Goal: Check status: Check status

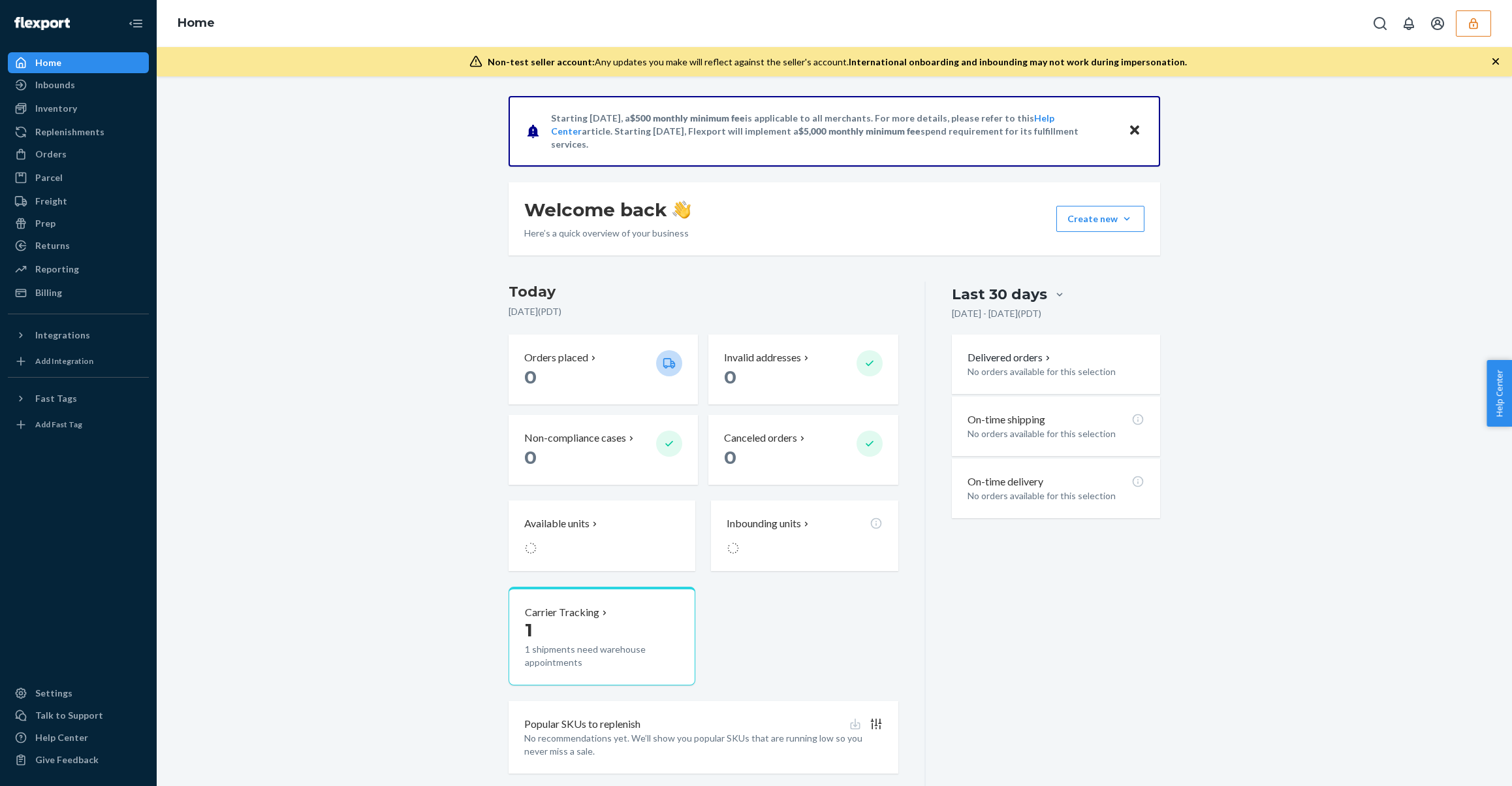
click at [1491, 30] on div "Home" at bounding box center [834, 24] width 1355 height 47
click at [1480, 30] on button "button" at bounding box center [1474, 23] width 35 height 26
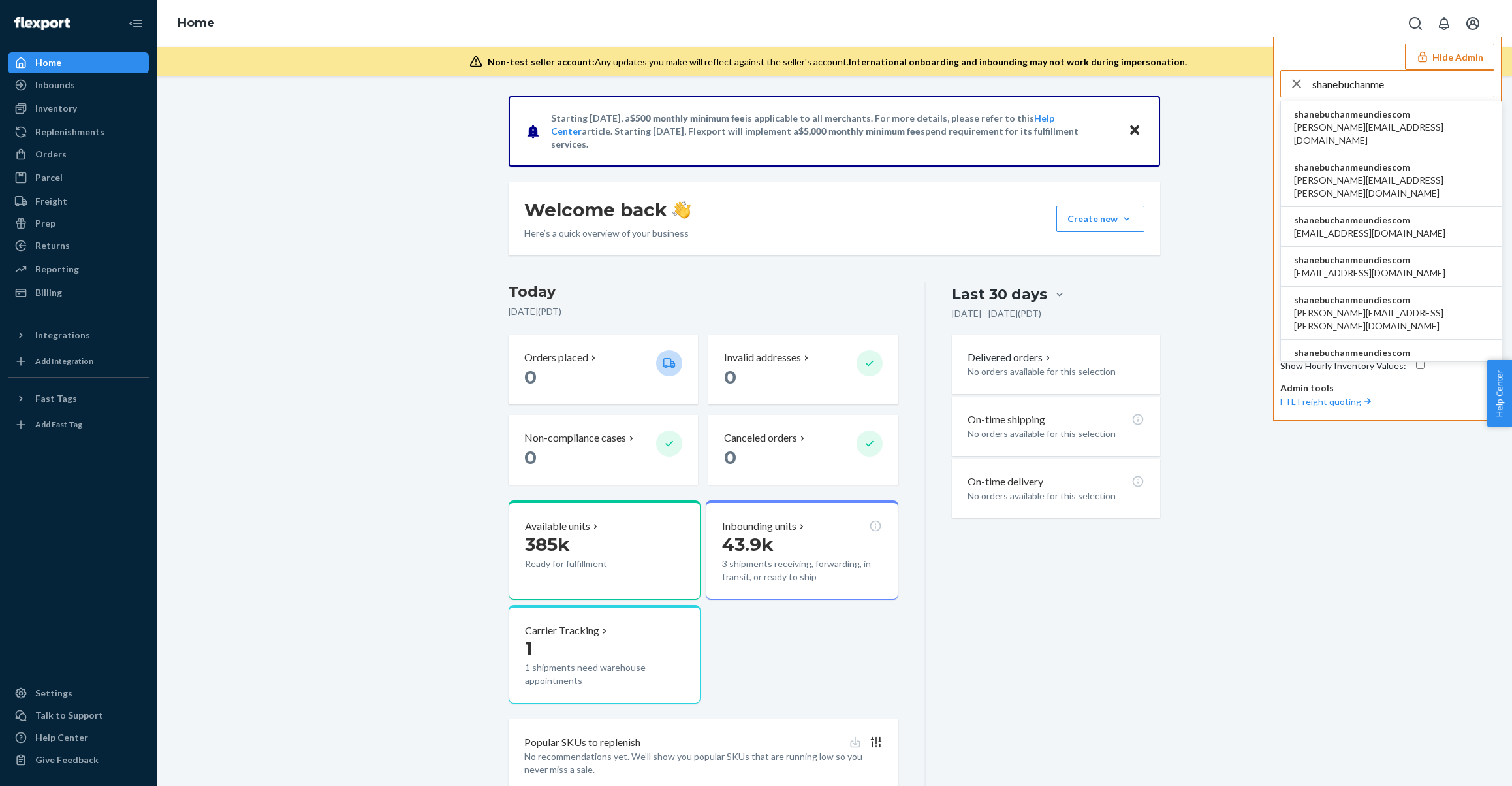
type input "shanebuchanme"
click at [1404, 108] on span "shanebuchanmeundiescom" at bounding box center [1391, 115] width 194 height 13
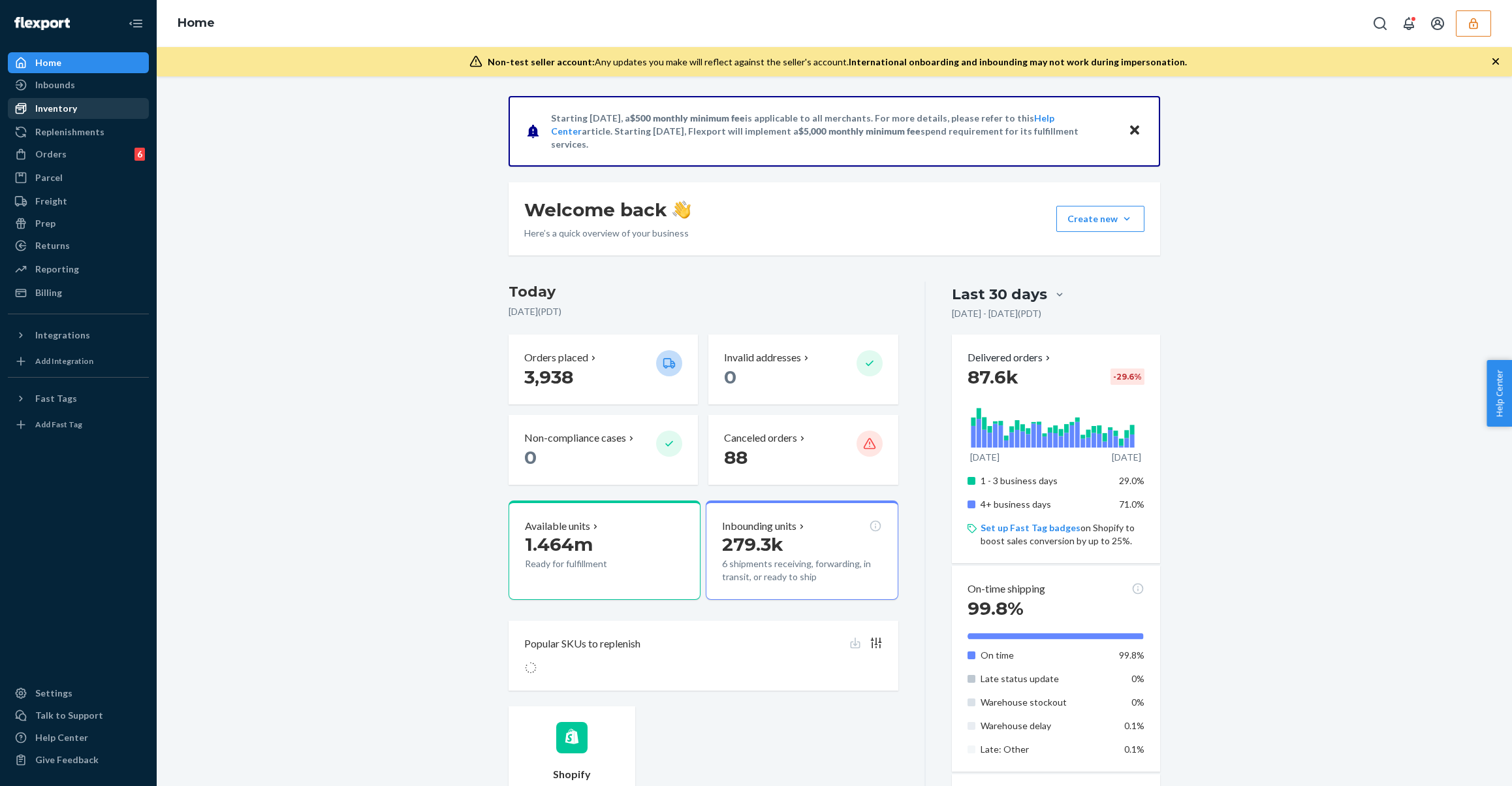
click at [89, 115] on div "Inventory" at bounding box center [78, 108] width 138 height 18
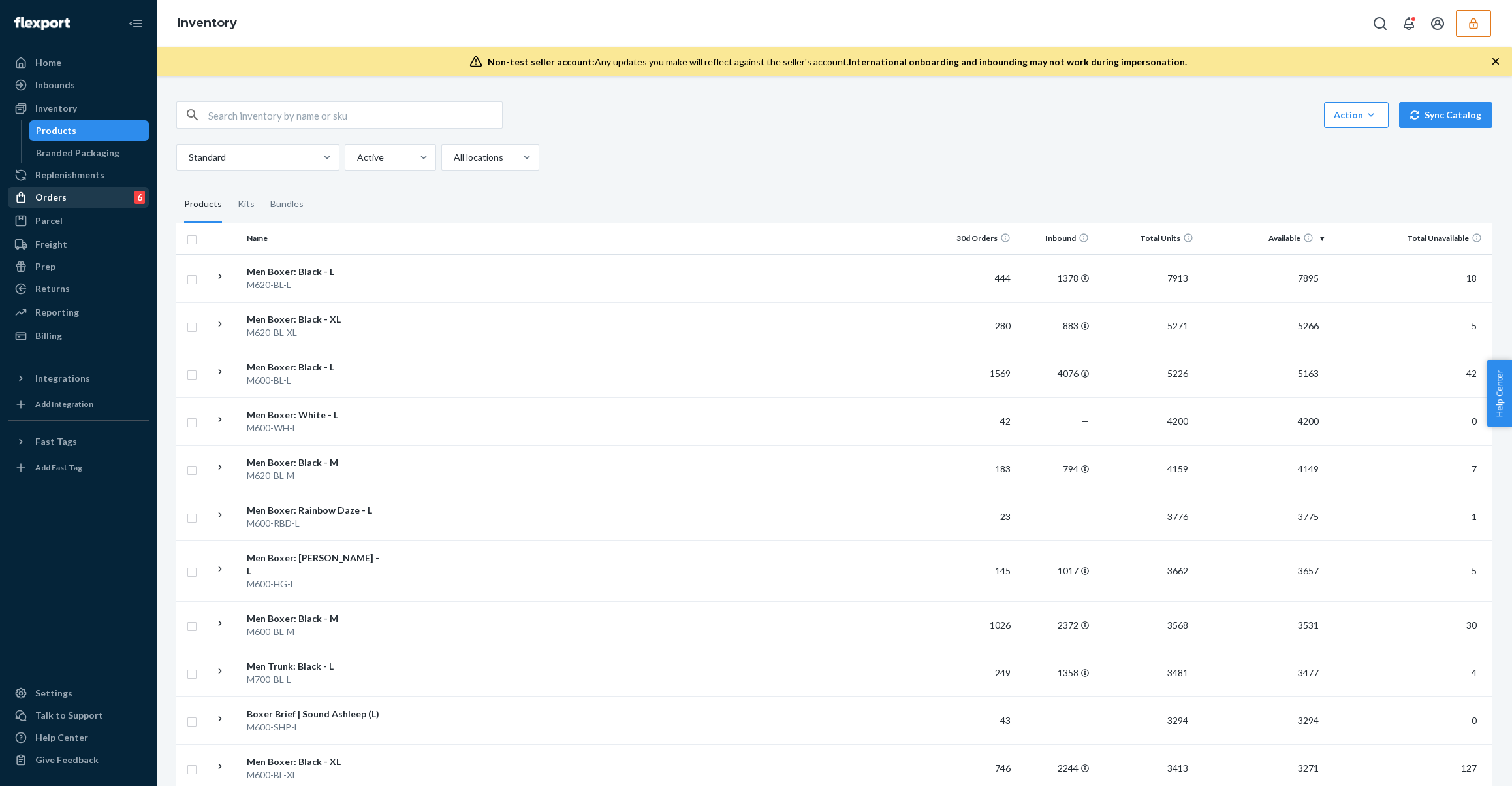
click at [92, 199] on div "Orders 6" at bounding box center [78, 197] width 138 height 18
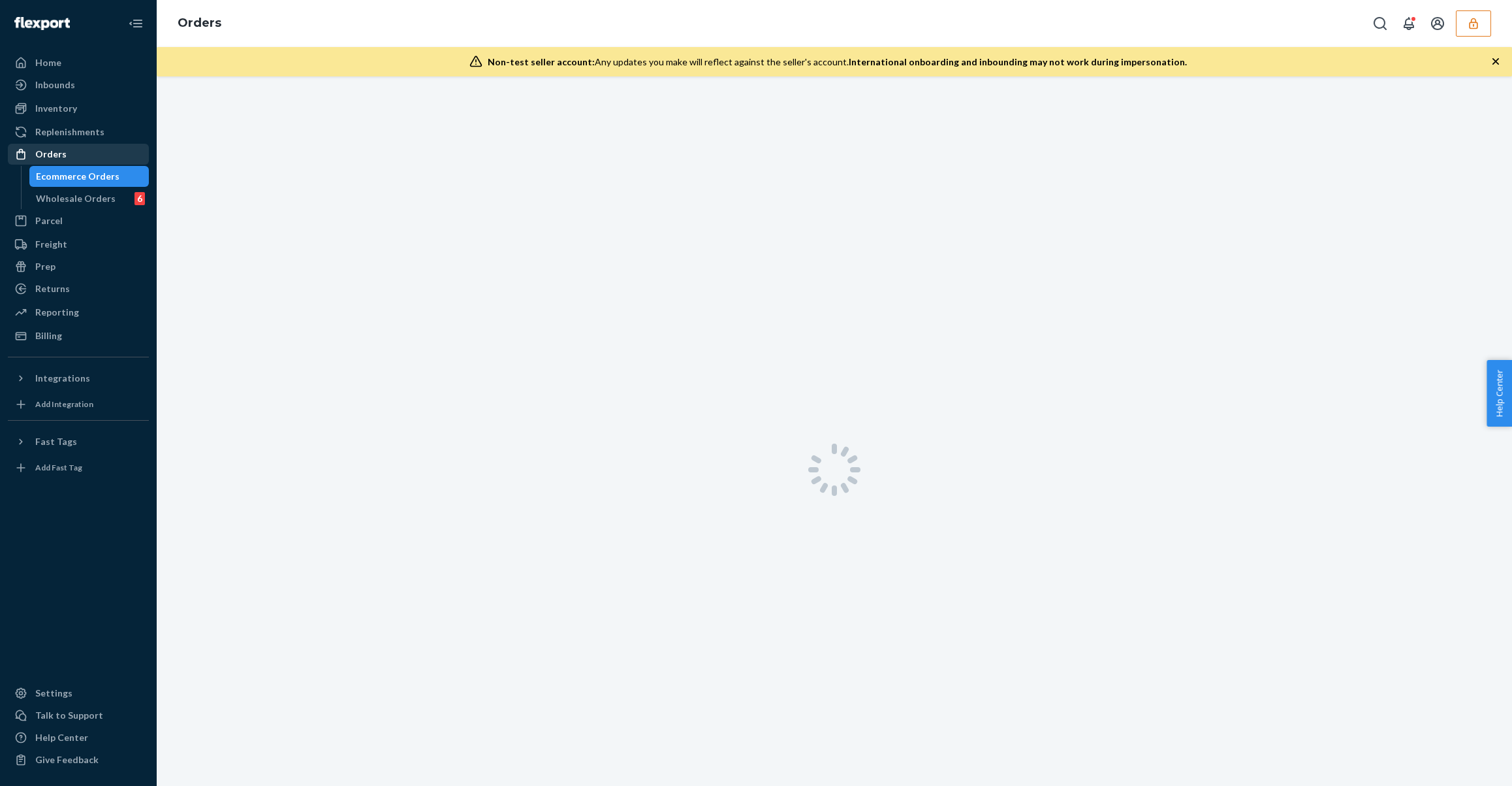
click at [92, 199] on div "Wholesale Orders" at bounding box center [76, 199] width 80 height 13
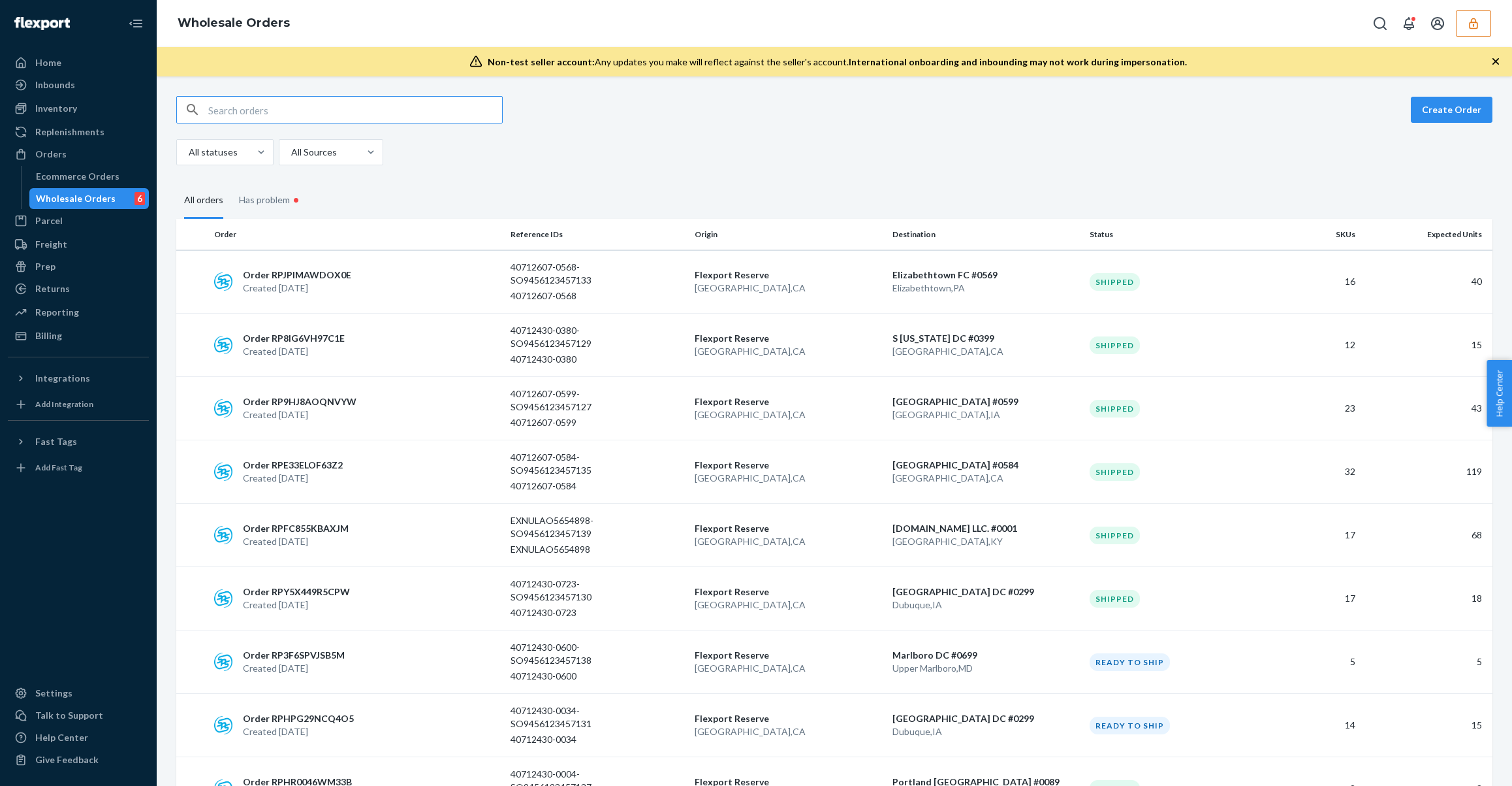
click at [353, 118] on input "text" at bounding box center [355, 109] width 294 height 26
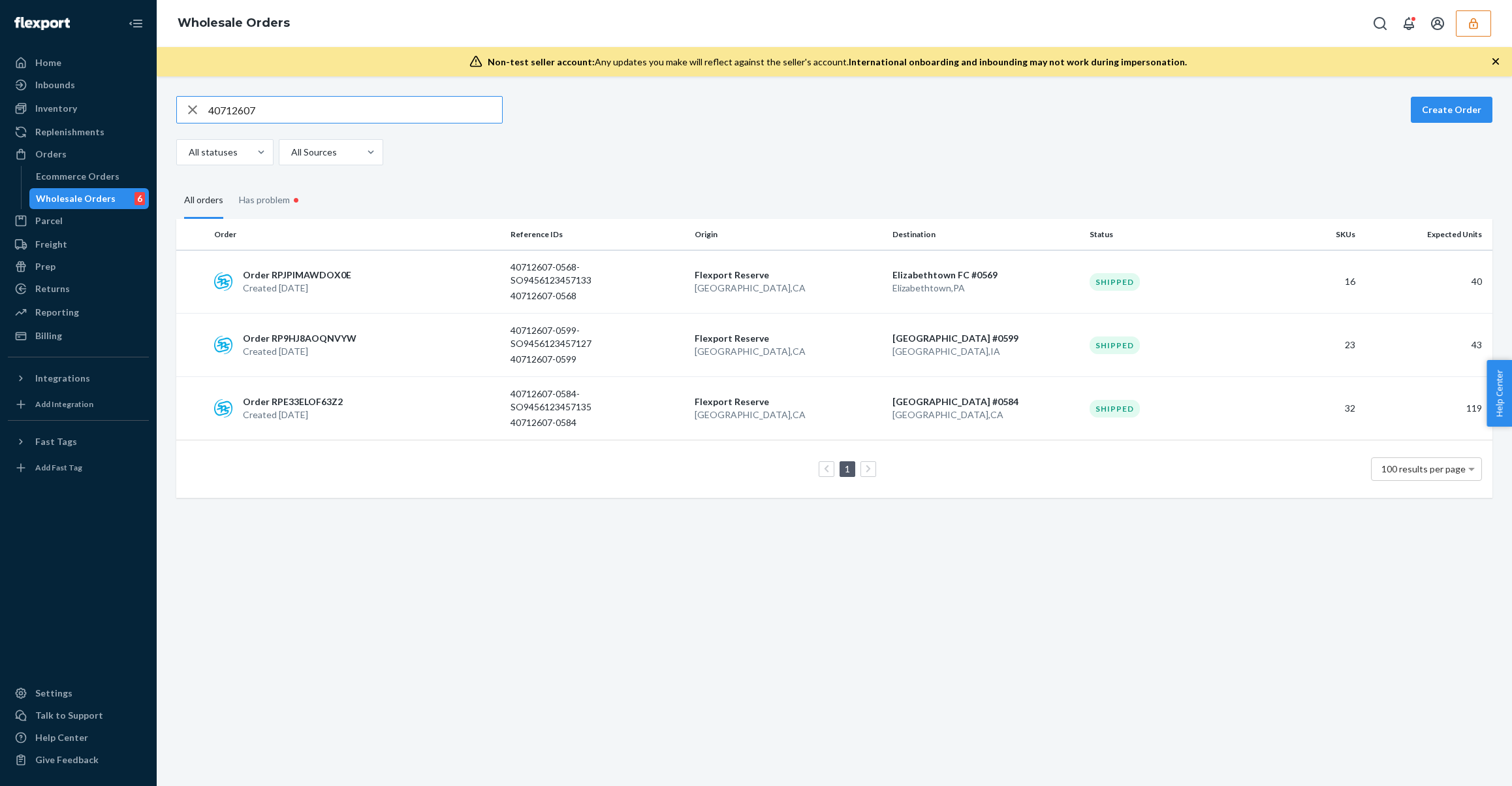
type input "40712607"
click at [670, 287] on div "40712607-0568-SO9456123457133" at bounding box center [597, 274] width 174 height 26
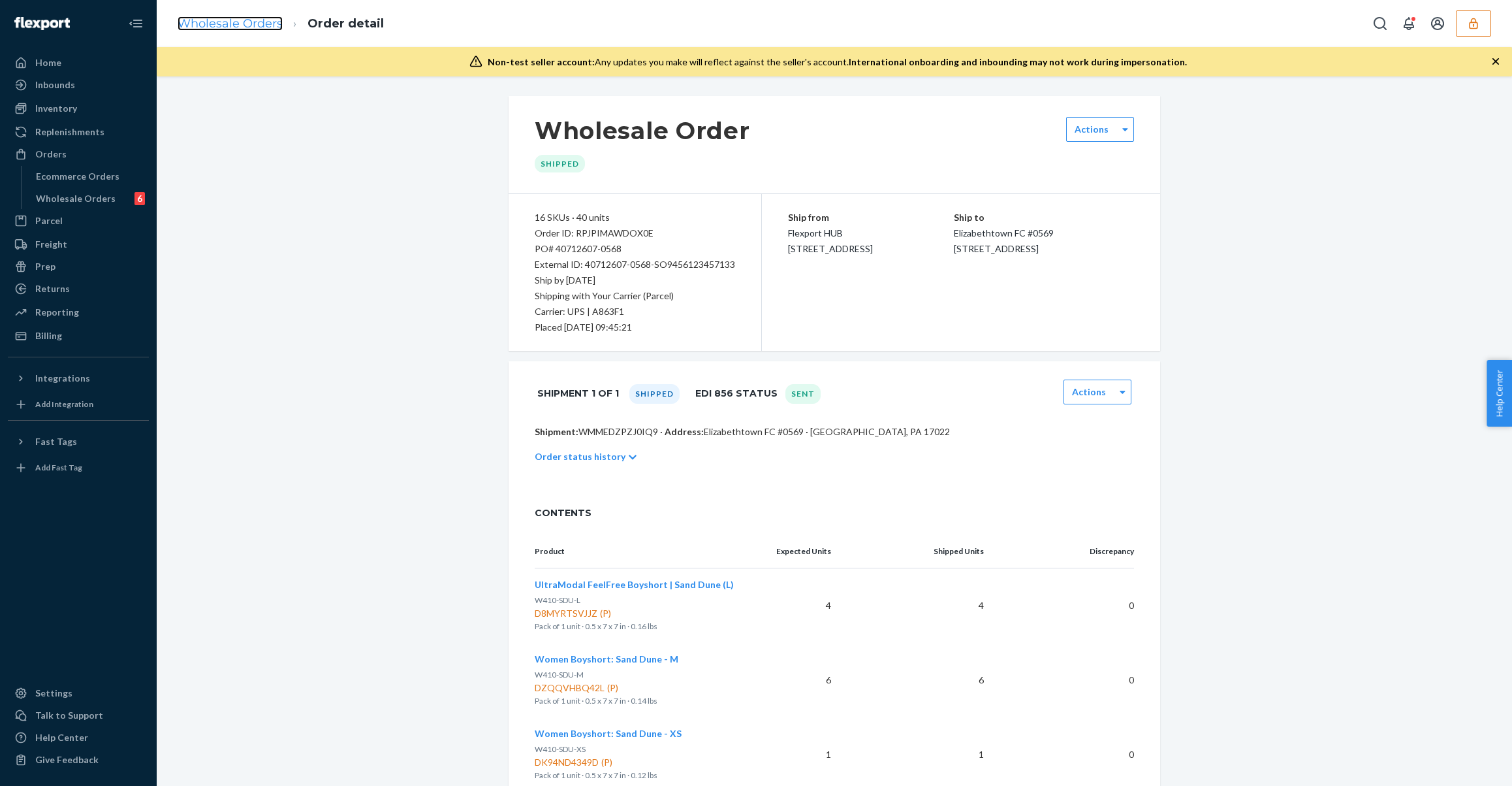
click at [250, 28] on link "Wholesale Orders" at bounding box center [230, 23] width 105 height 14
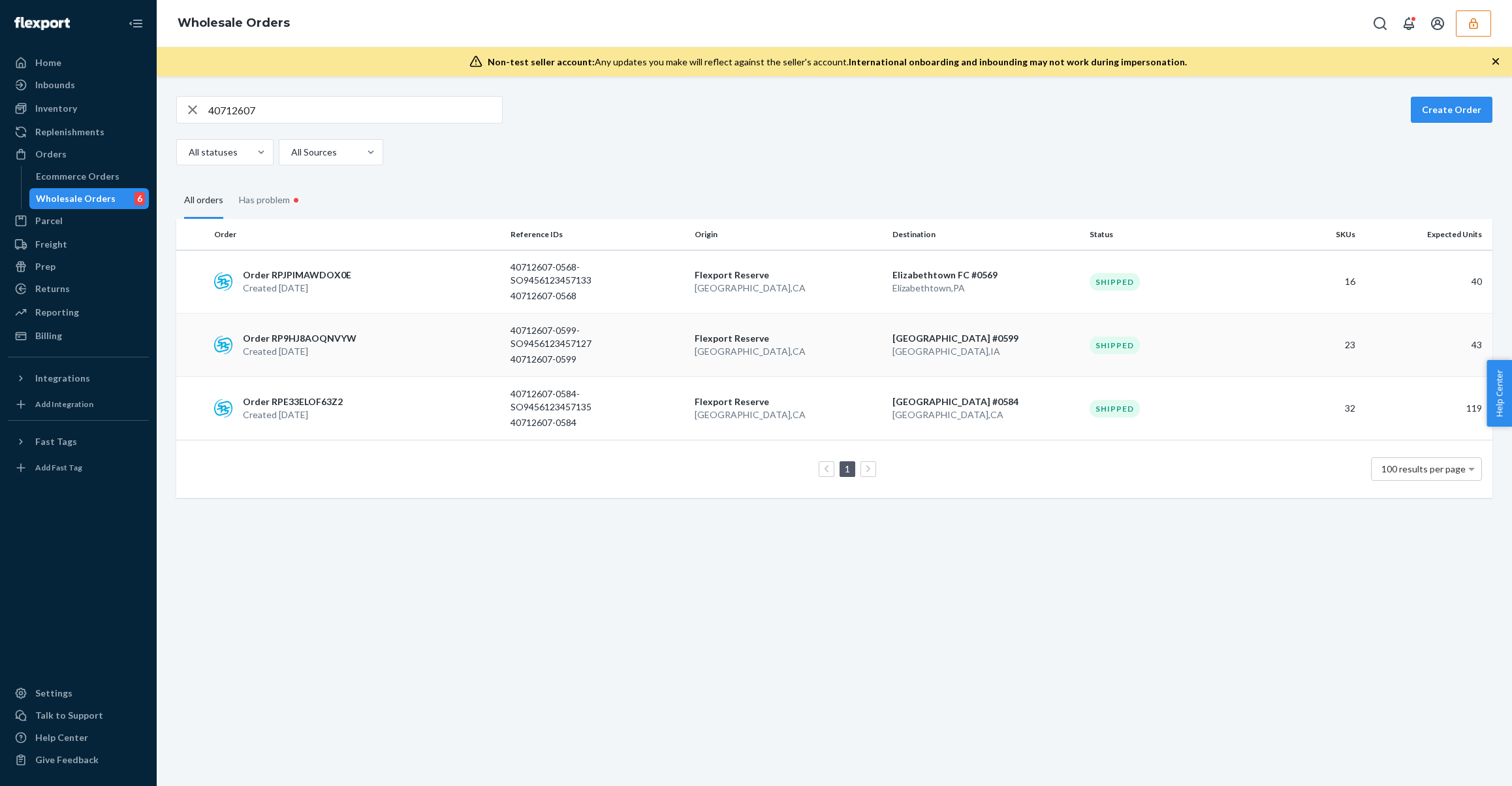
click at [397, 336] on div "Order RP9HJ8AOQNVYW Created Aug 18, 2025" at bounding box center [357, 345] width 296 height 26
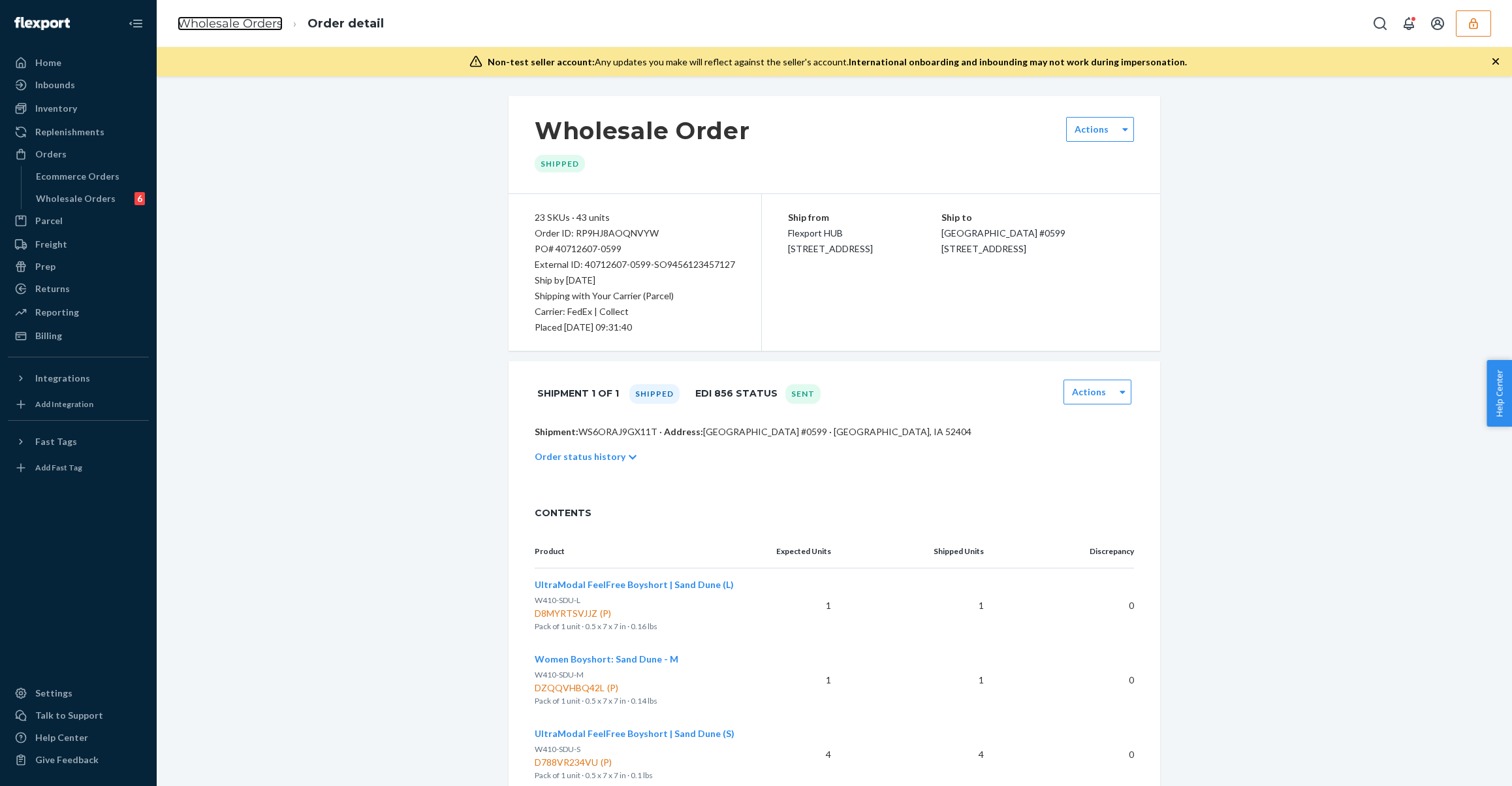
click at [275, 24] on link "Wholesale Orders" at bounding box center [230, 23] width 105 height 14
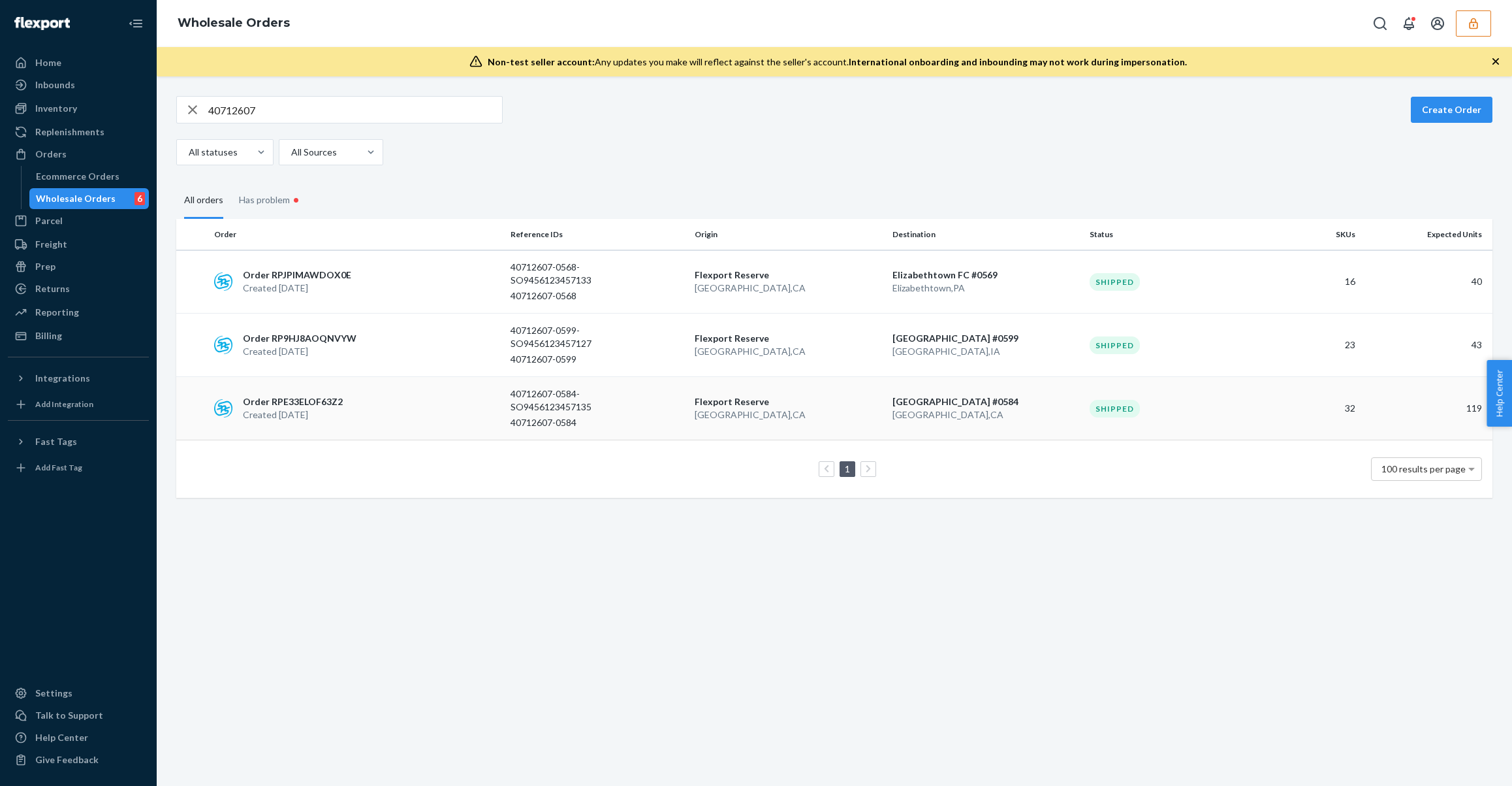
click at [546, 403] on p "40712607-0584-SO9456123457135" at bounding box center [562, 400] width 104 height 26
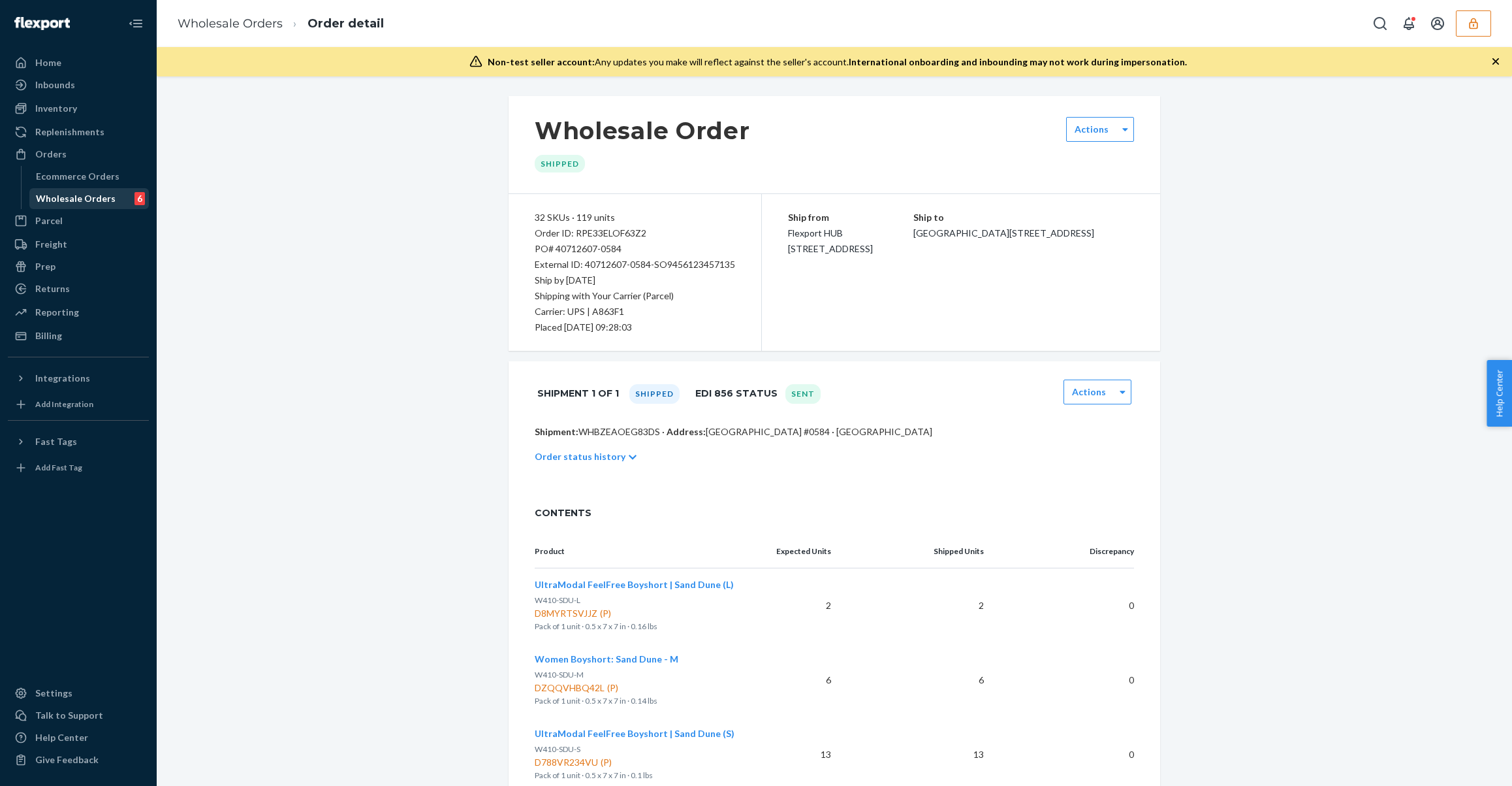
click at [61, 202] on div "Wholesale Orders" at bounding box center [76, 199] width 80 height 13
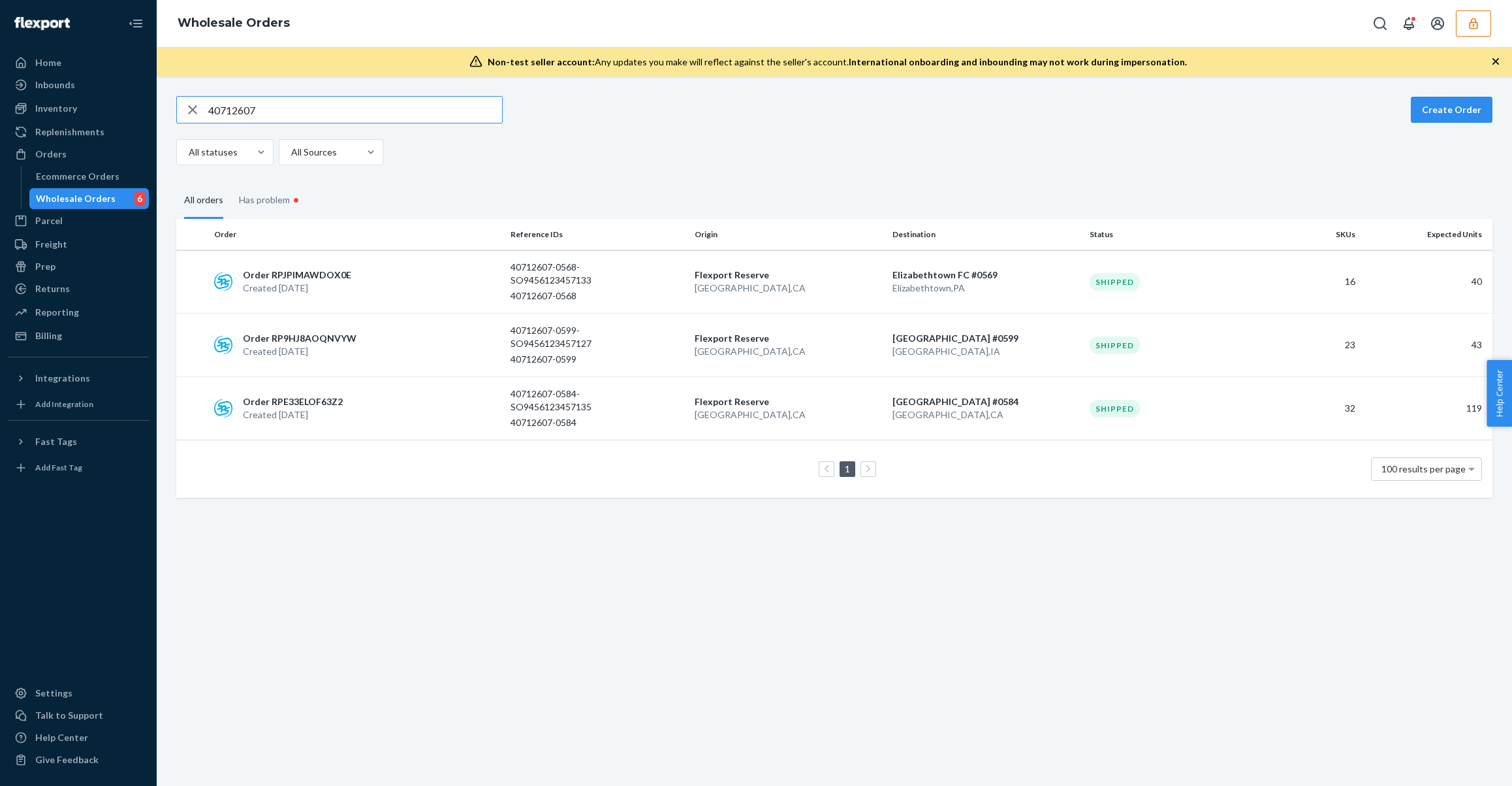
click at [377, 118] on input "40712607" at bounding box center [355, 109] width 294 height 26
type input "40712430"
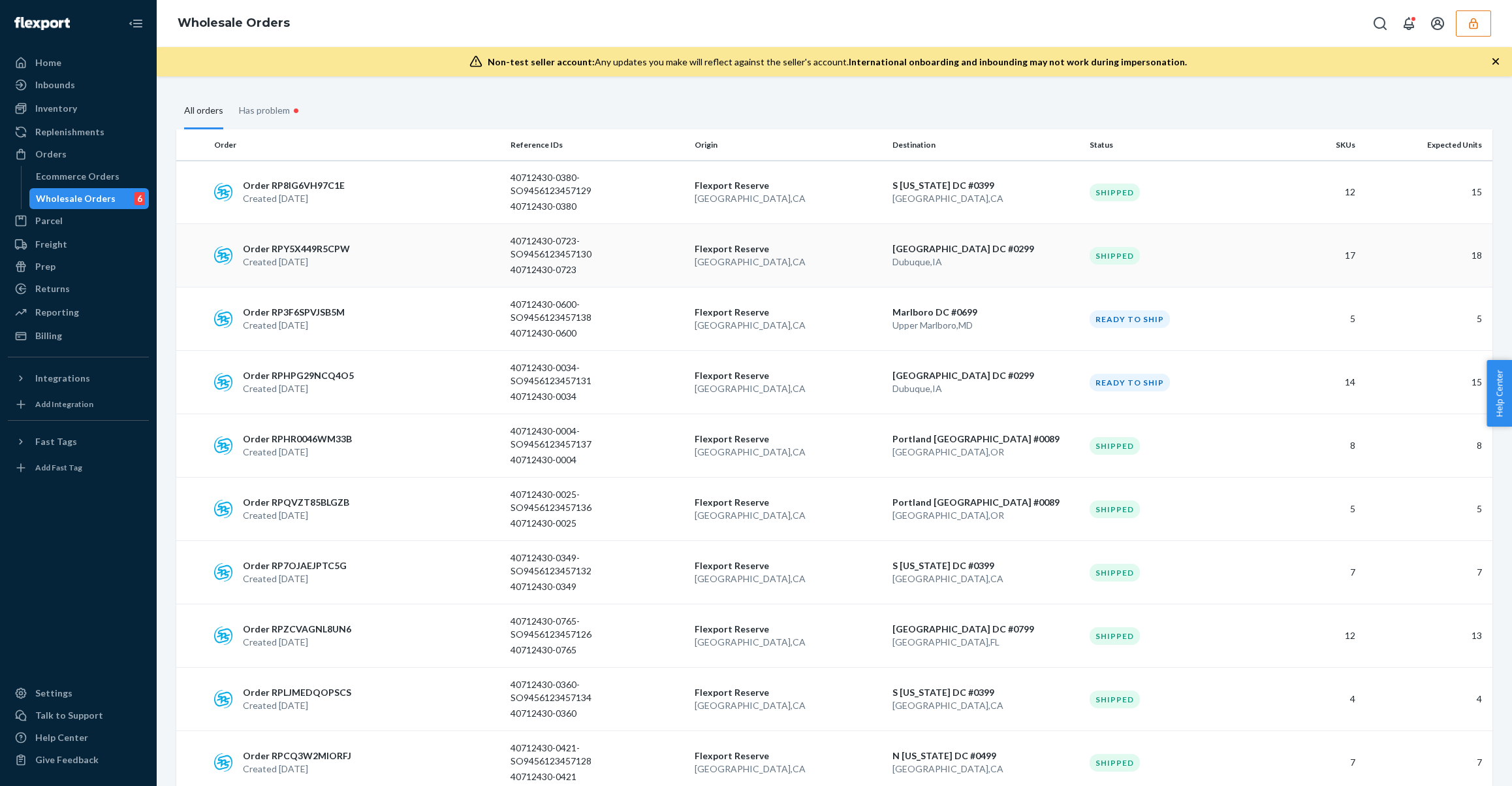
scroll to position [89, 0]
click at [995, 308] on p "Marlboro DC #0699" at bounding box center [986, 313] width 187 height 13
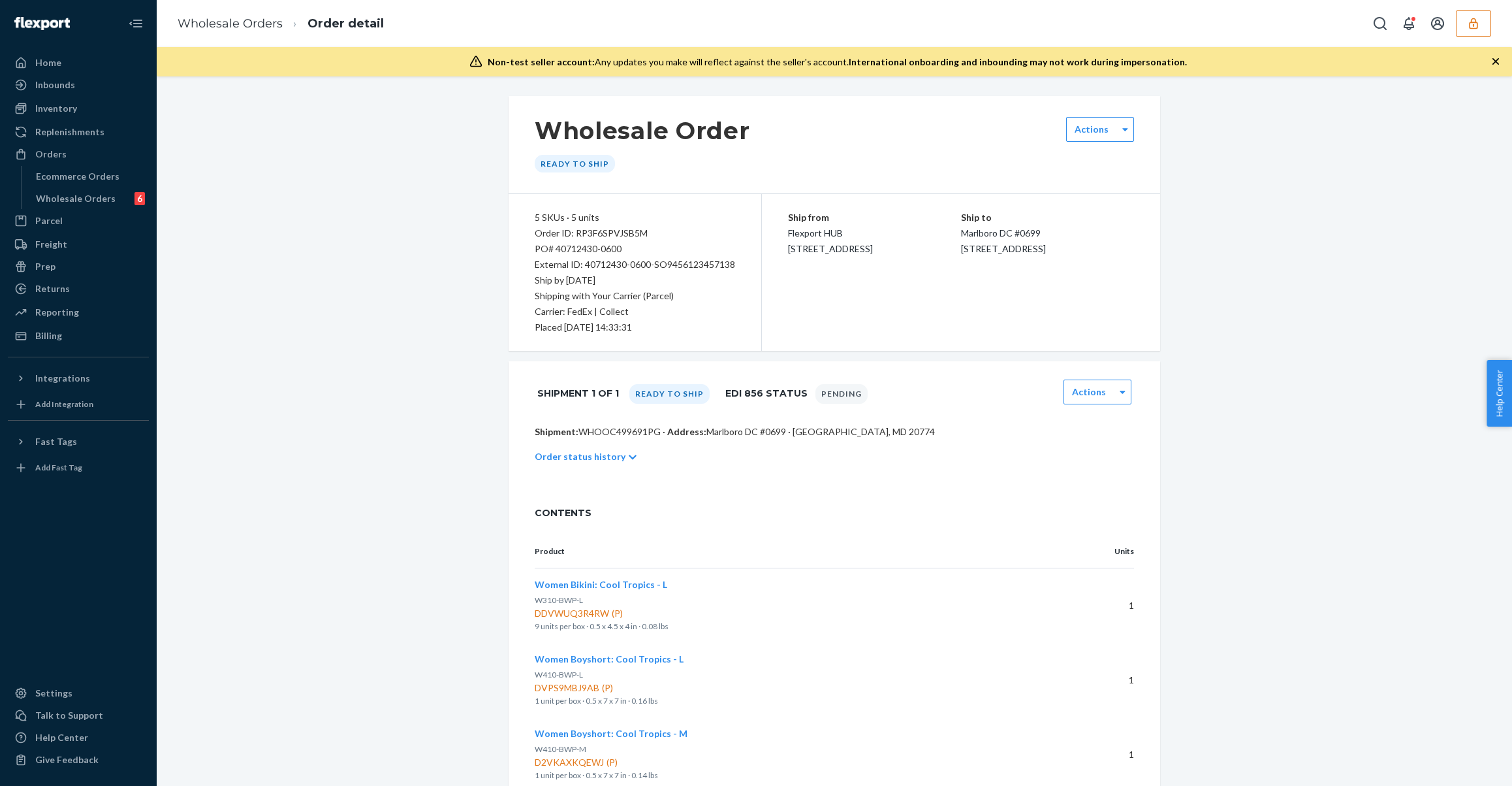
click at [618, 234] on div "Order ID: RP3F6SPVJSB5M" at bounding box center [635, 233] width 200 height 16
copy div "RP3F6SPVJSB5M"
click at [94, 199] on div "Wholesale Orders" at bounding box center [76, 199] width 80 height 13
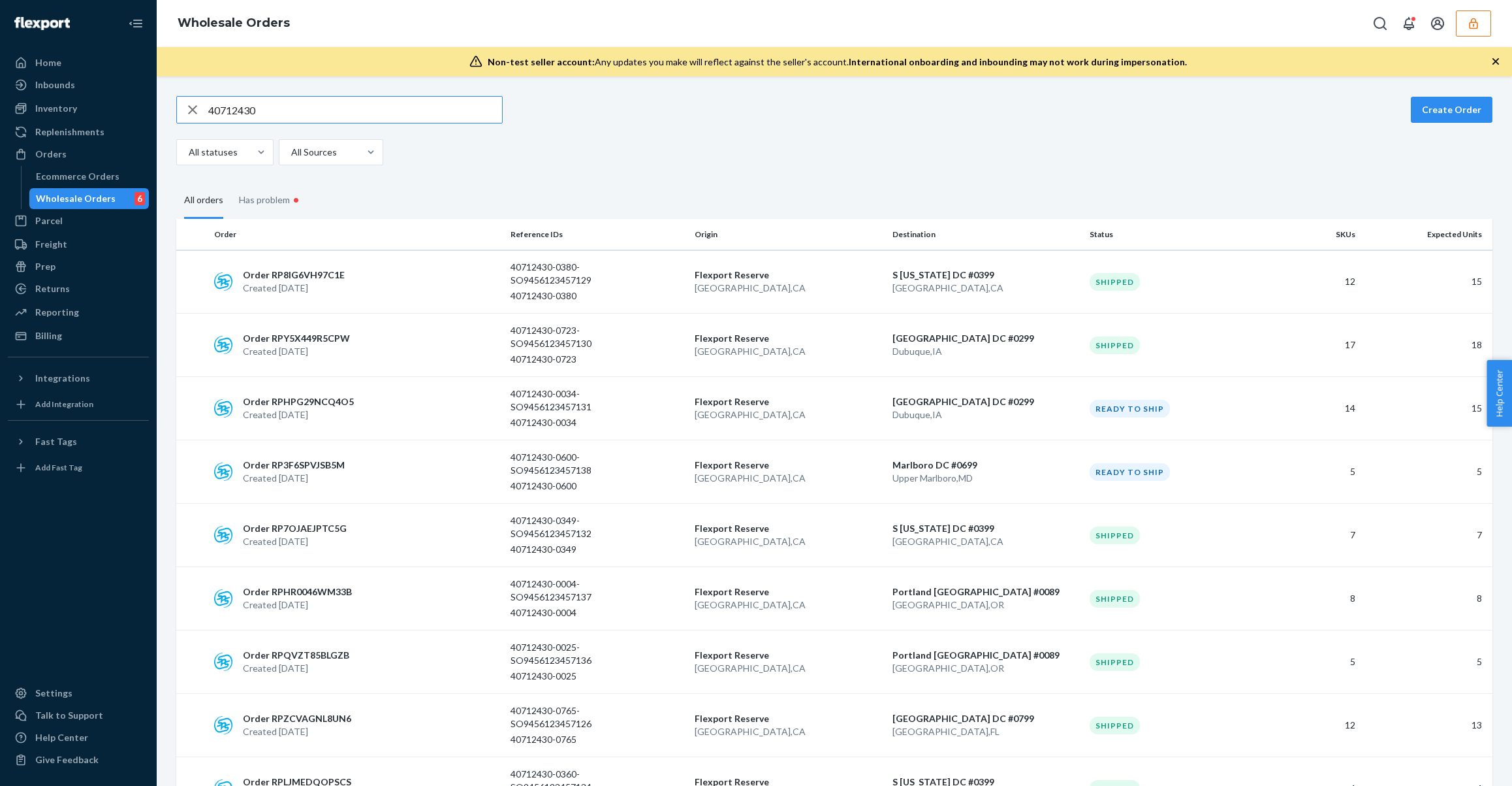
scroll to position [10, 0]
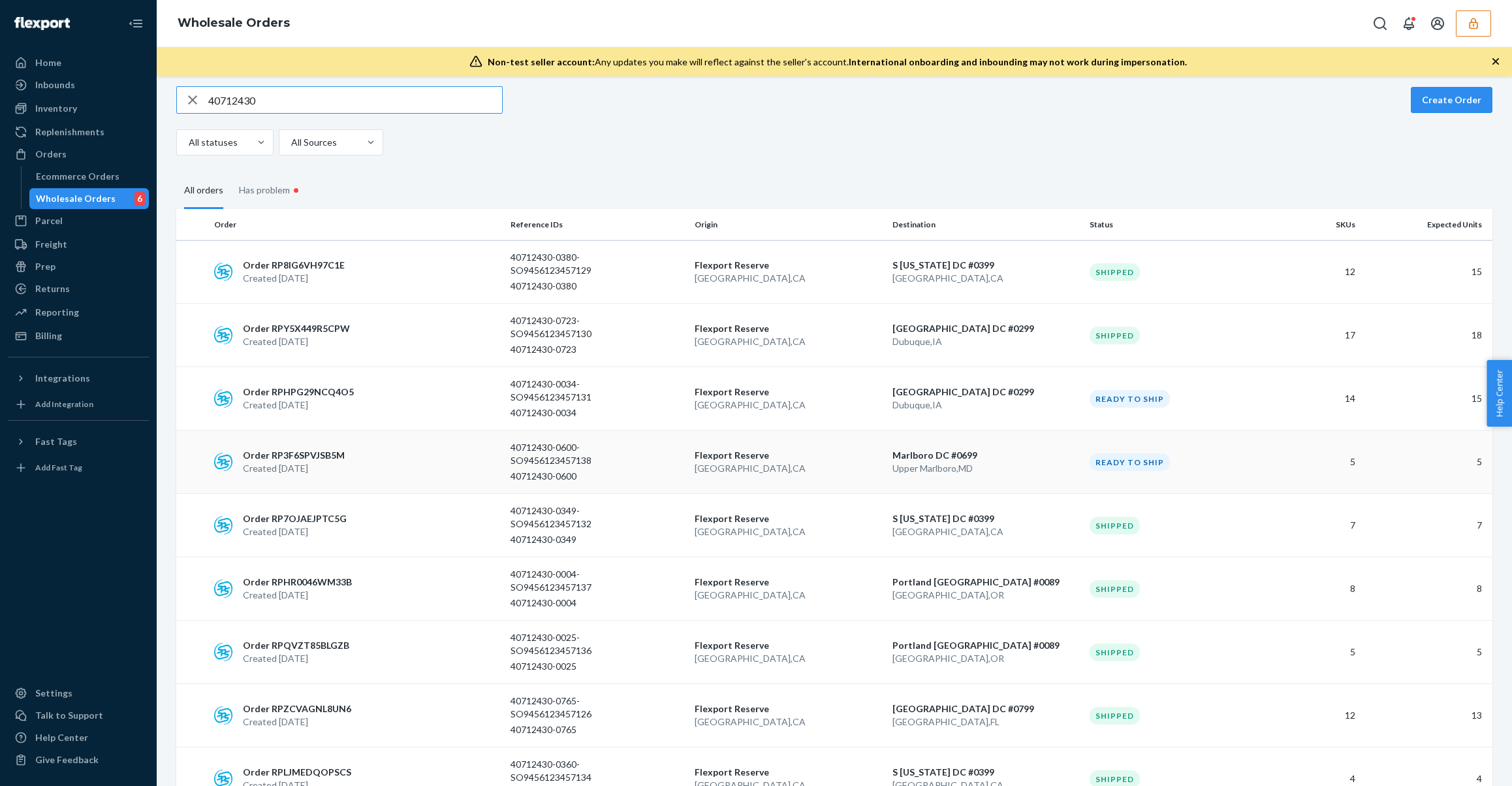
click at [712, 465] on p "San Bernardino , CA" at bounding box center [788, 469] width 187 height 13
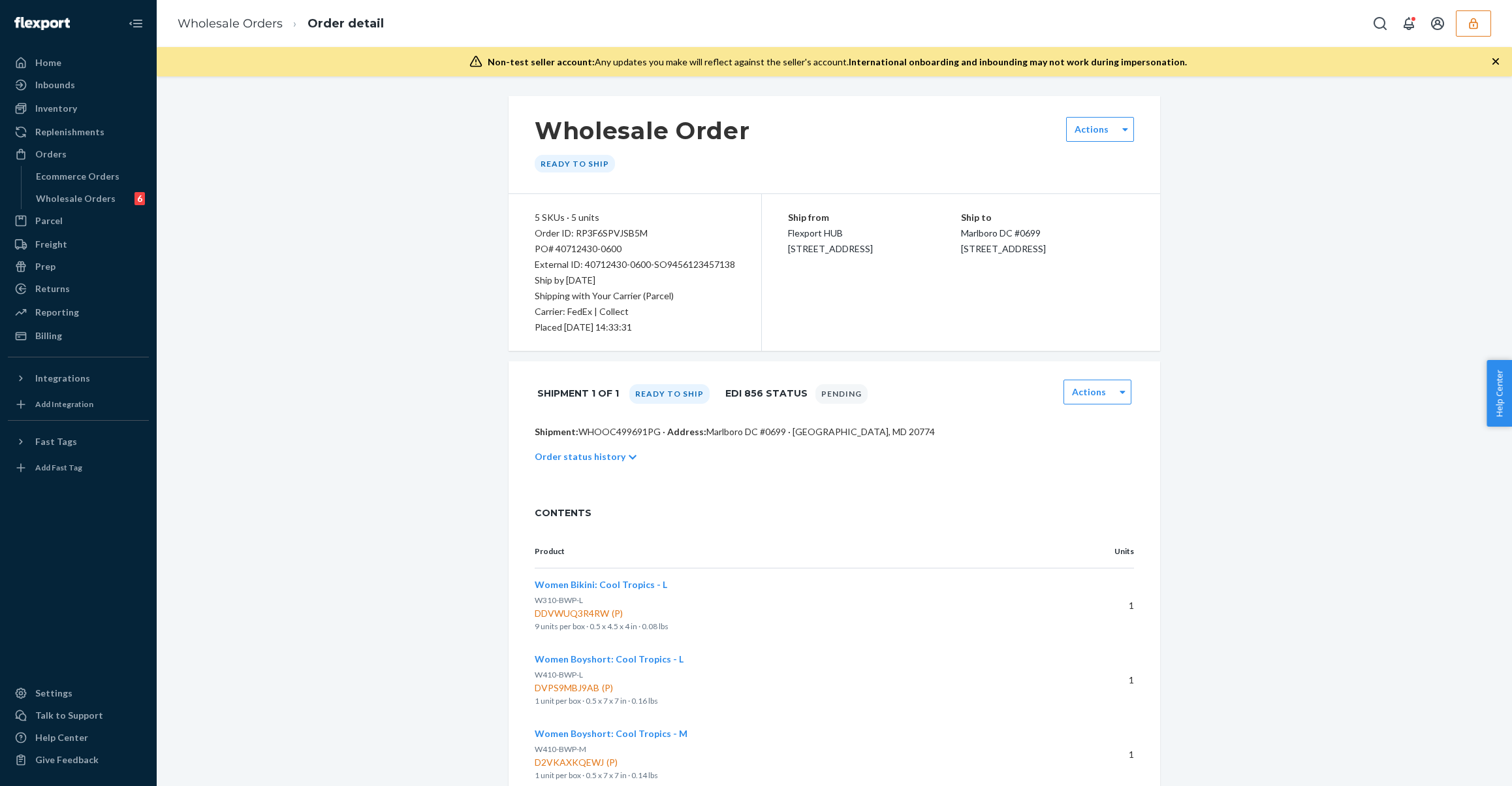
click at [611, 233] on div "Order ID: RP3F6SPVJSB5M" at bounding box center [635, 233] width 200 height 16
copy div "RP3F6SPVJSB5M"
click at [101, 195] on div "Wholesale Orders" at bounding box center [76, 199] width 80 height 13
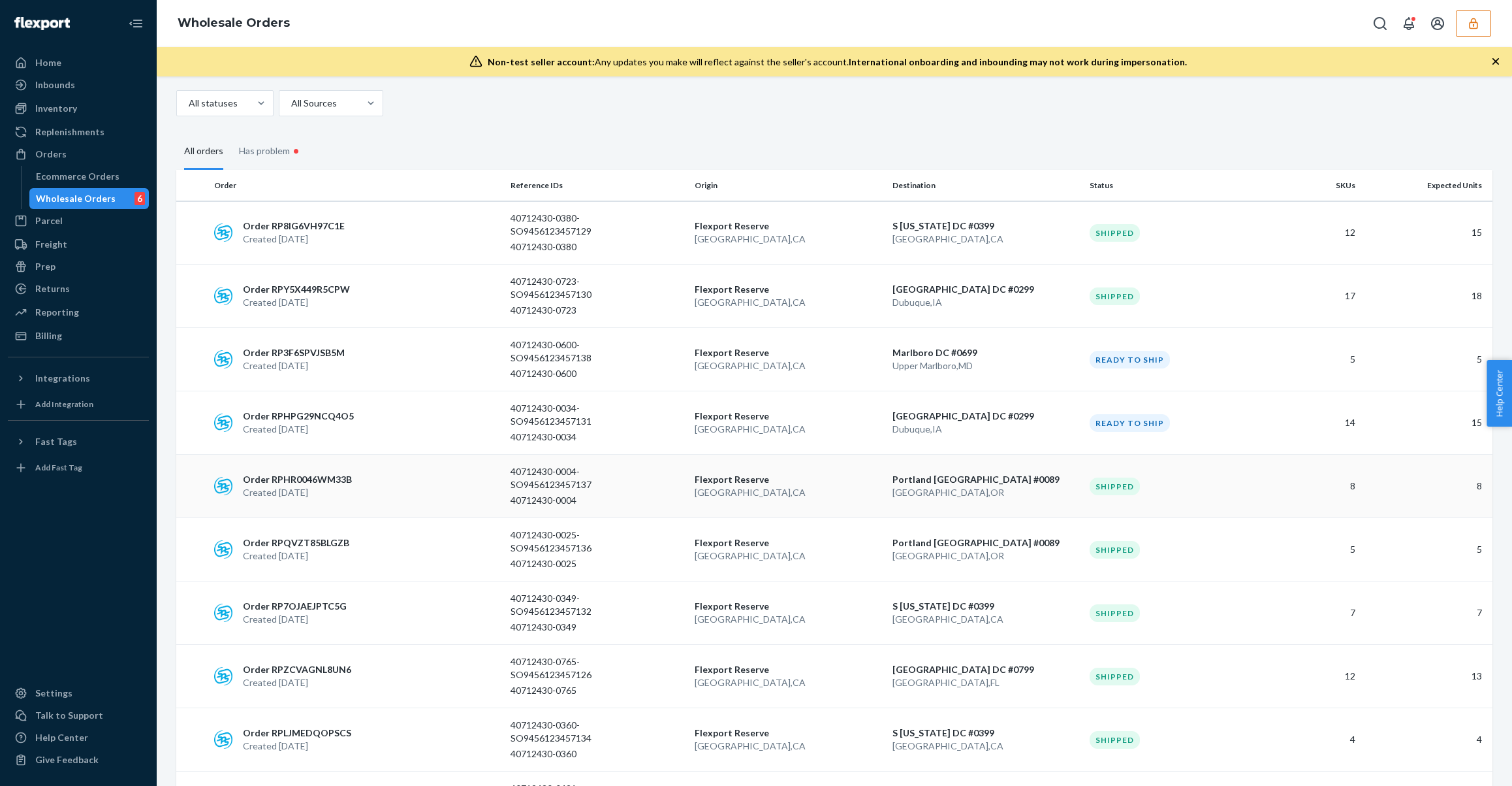
scroll to position [50, 0]
click at [418, 243] on div "Order RP8IG6VH97C1E Created Aug 18, 2025" at bounding box center [357, 231] width 296 height 26
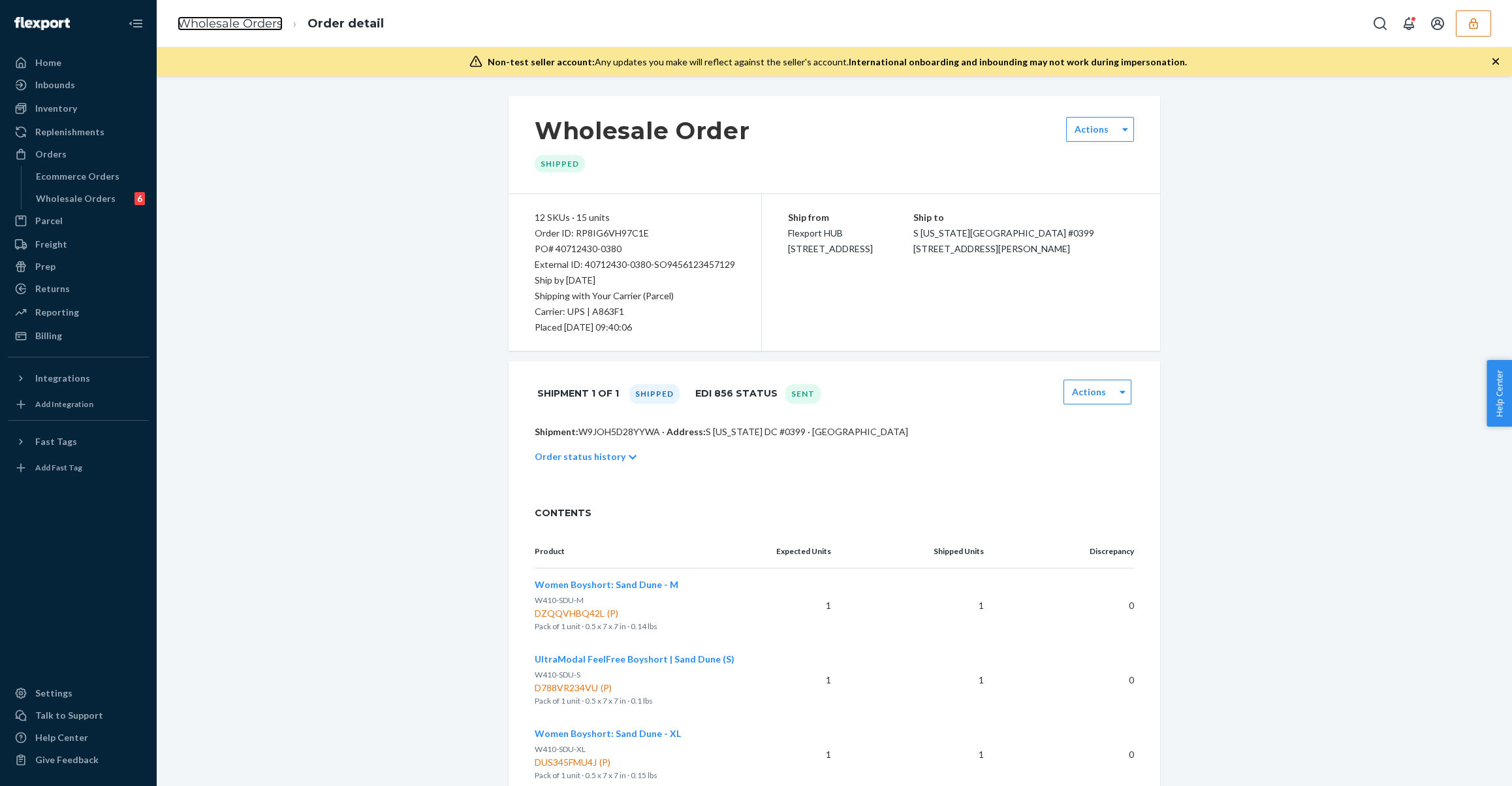
click at [265, 27] on link "Wholesale Orders" at bounding box center [230, 23] width 105 height 14
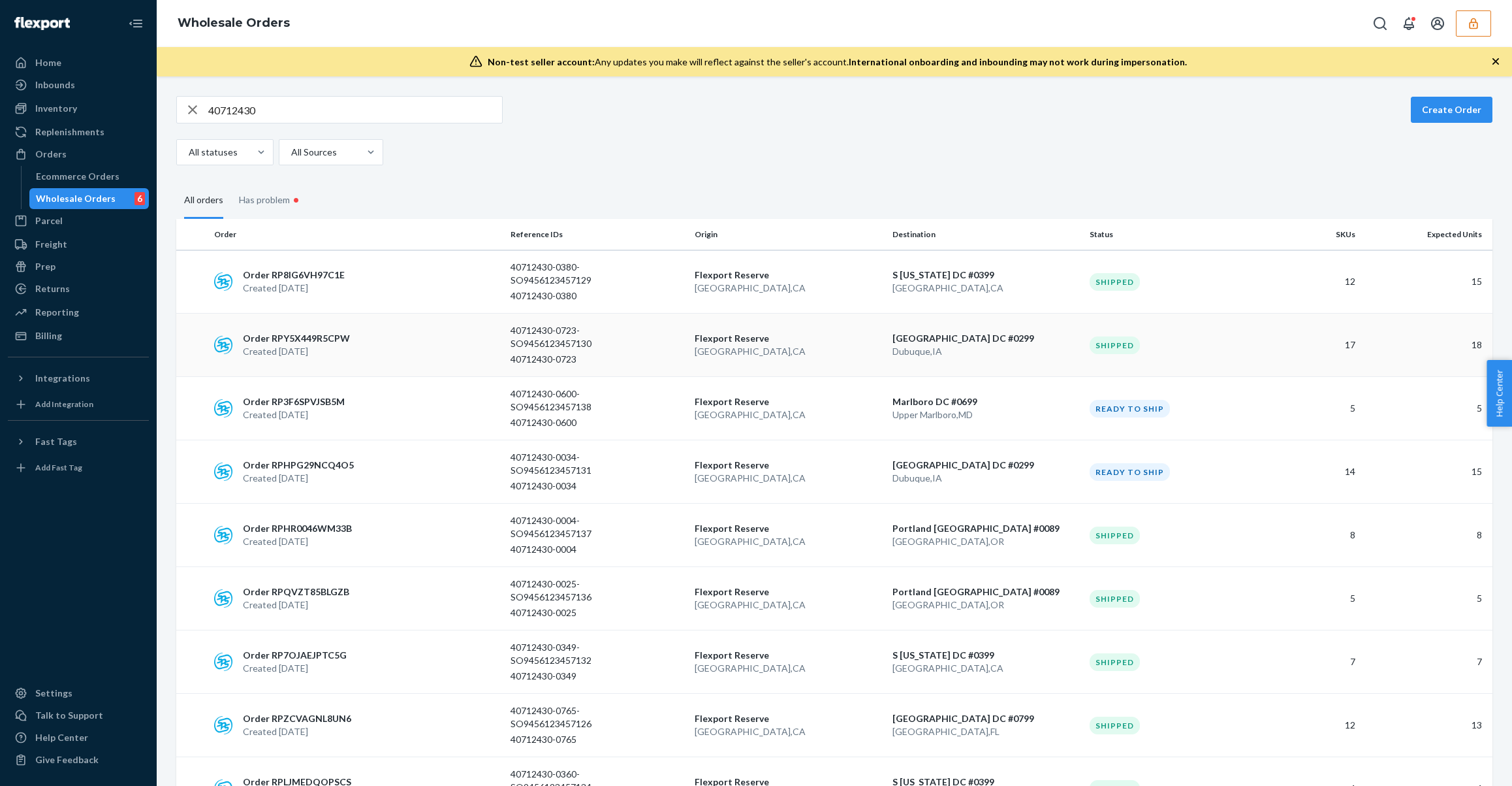
click at [428, 367] on td "Order RPY5X449R5CPW Created Aug 15, 2025" at bounding box center [357, 345] width 296 height 64
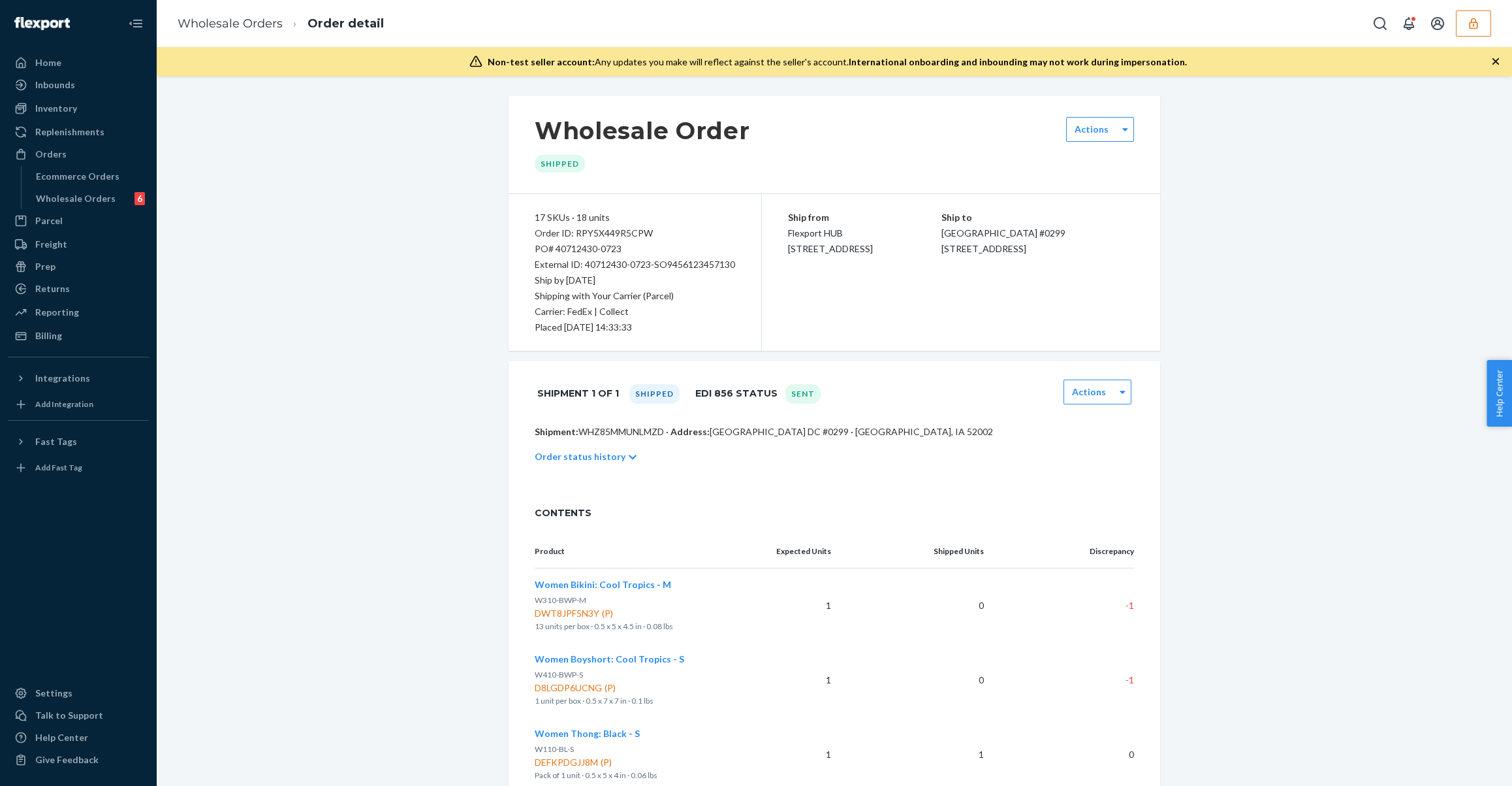
click at [232, 36] on ol "Wholesale Orders Order detail" at bounding box center [280, 24] width 227 height 38
click at [237, 31] on li "Wholesale Orders" at bounding box center [230, 24] width 105 height 17
click at [258, 16] on link "Wholesale Orders" at bounding box center [230, 23] width 105 height 14
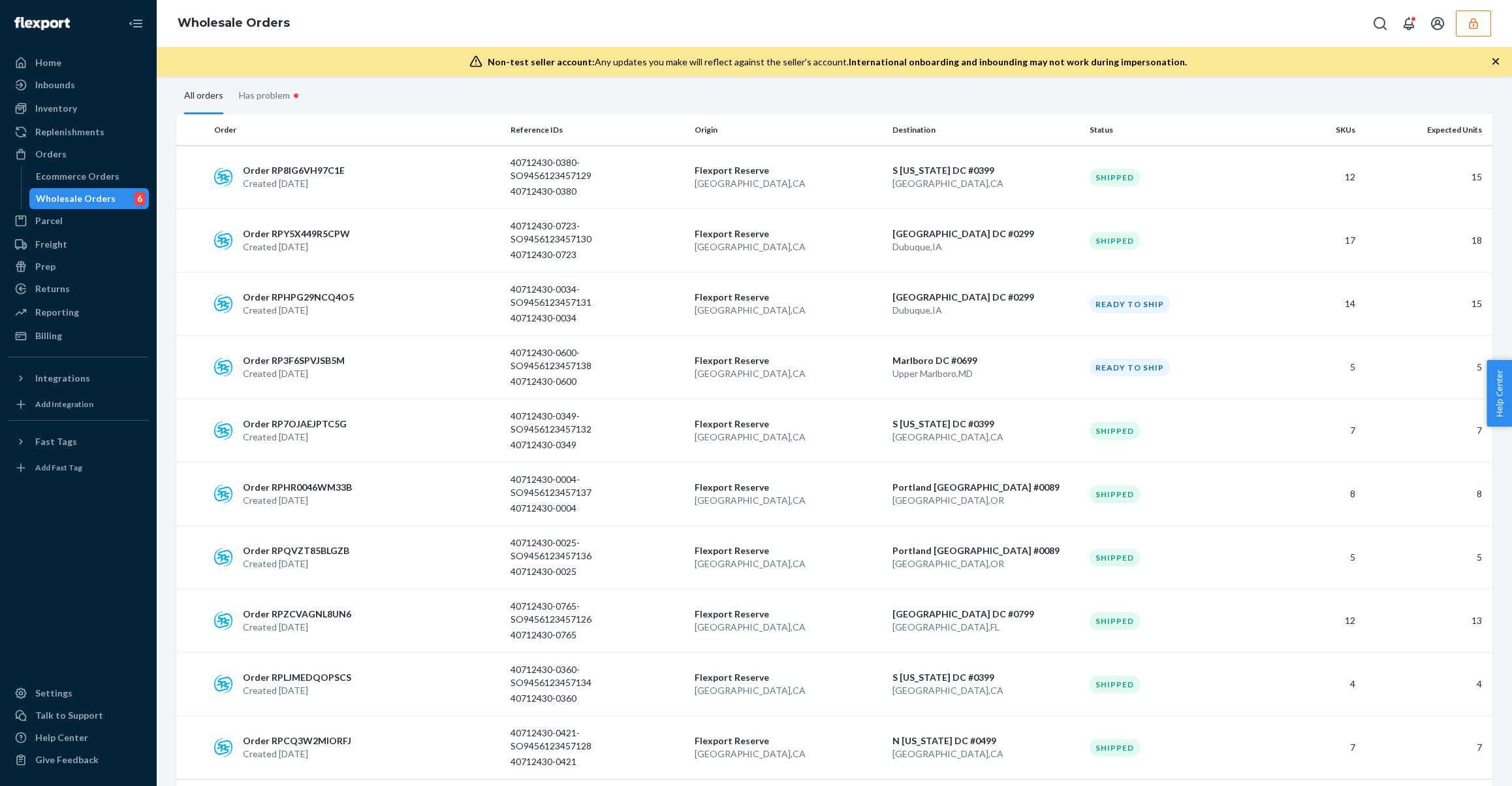
scroll to position [169, 0]
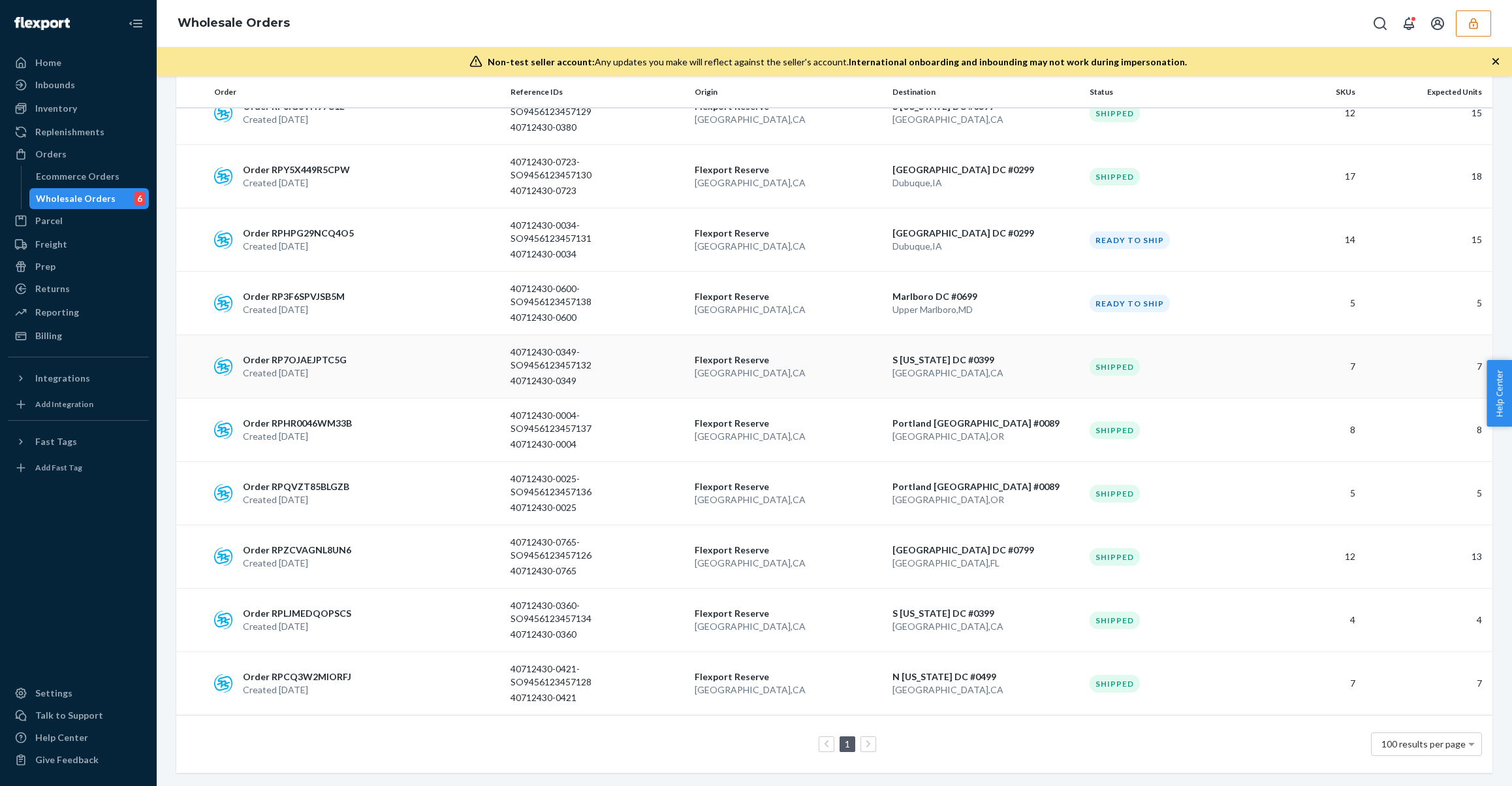
click at [383, 348] on td "Order RP7OJAEJPTC5G Created Aug 15, 2025" at bounding box center [357, 367] width 296 height 64
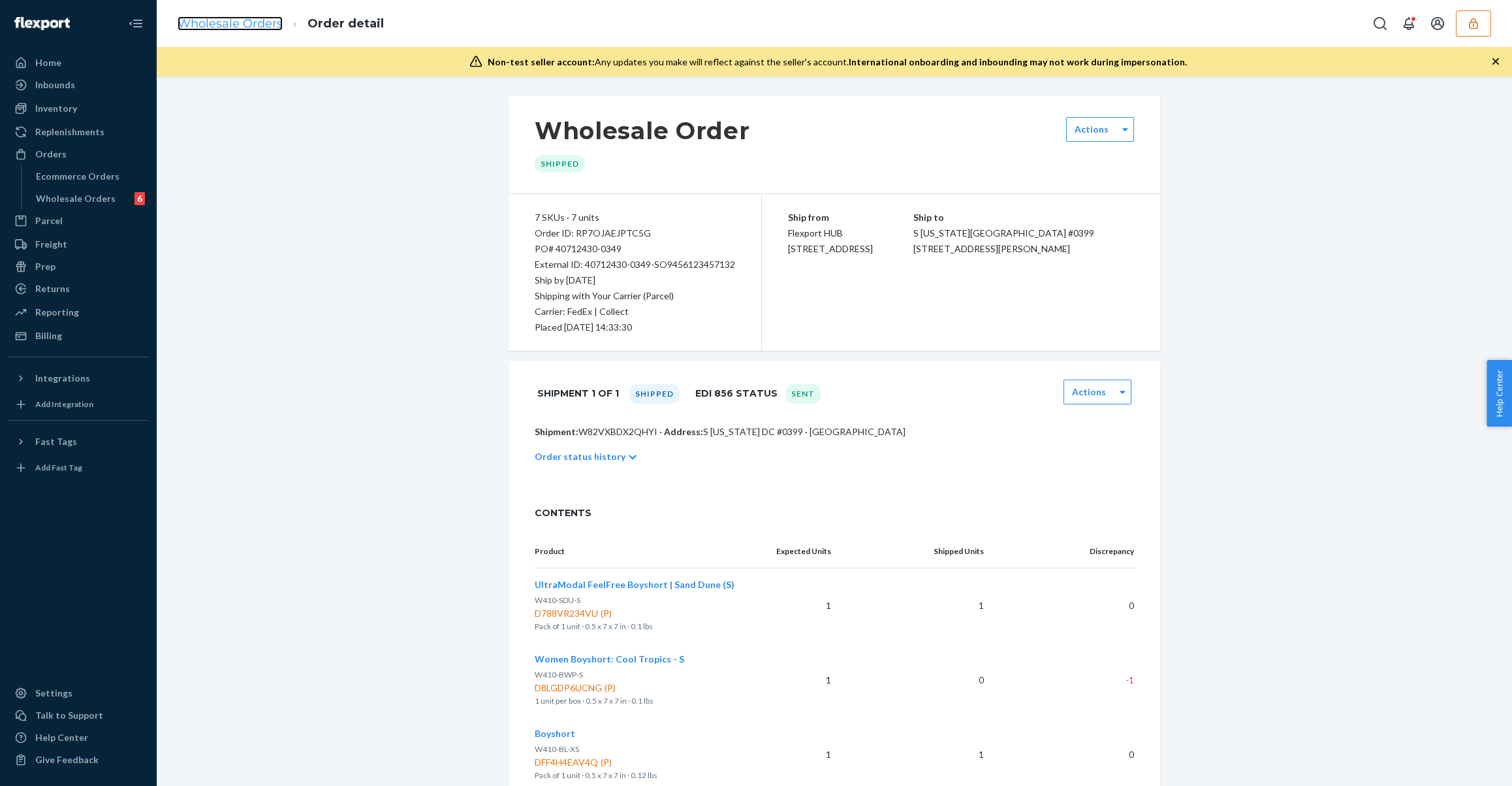
click at [238, 27] on link "Wholesale Orders" at bounding box center [230, 23] width 105 height 14
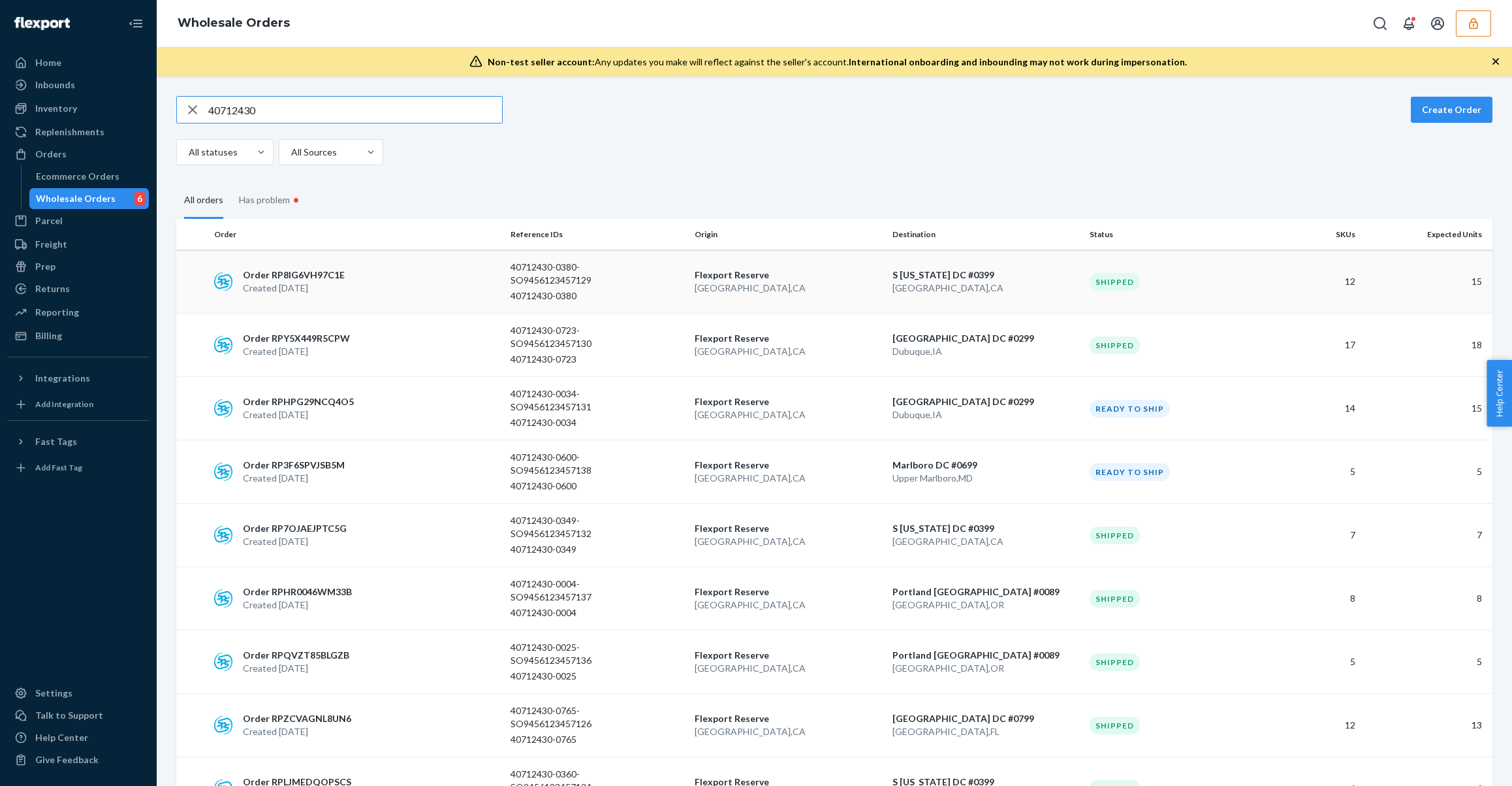
scroll to position [169, 0]
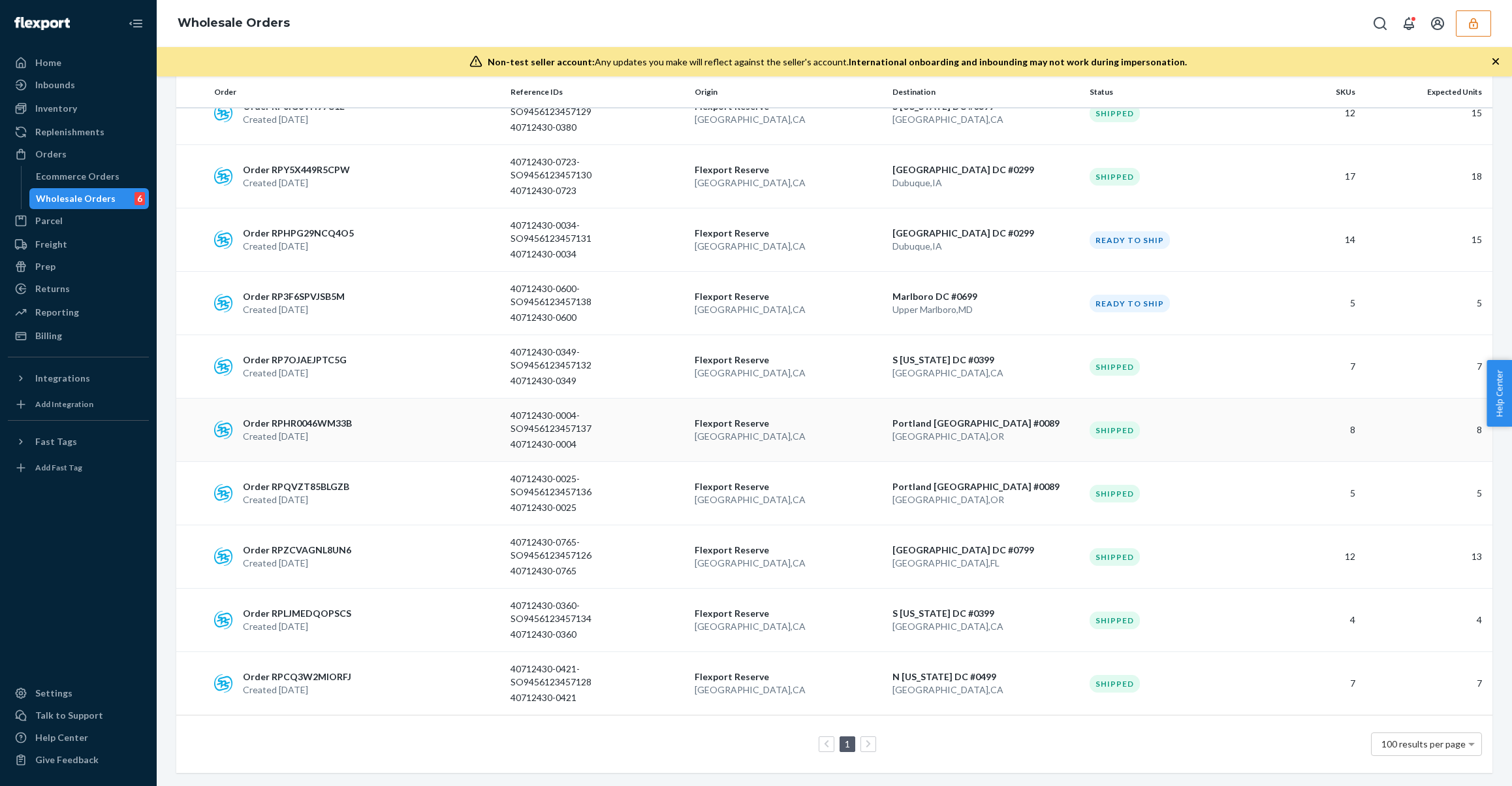
click at [345, 435] on p "Created Aug 15, 2025" at bounding box center [298, 436] width 109 height 13
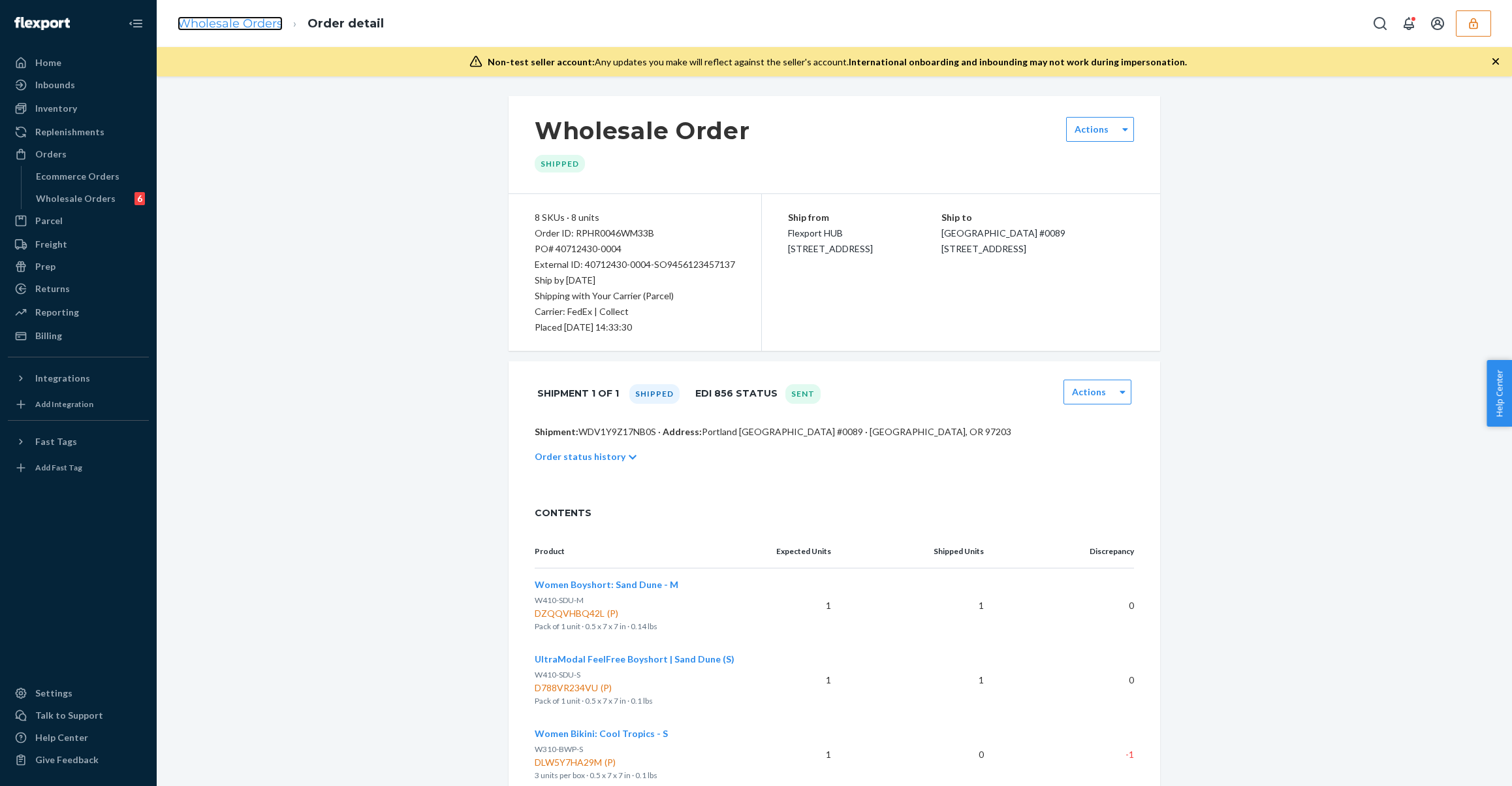
click at [234, 28] on link "Wholesale Orders" at bounding box center [230, 23] width 105 height 14
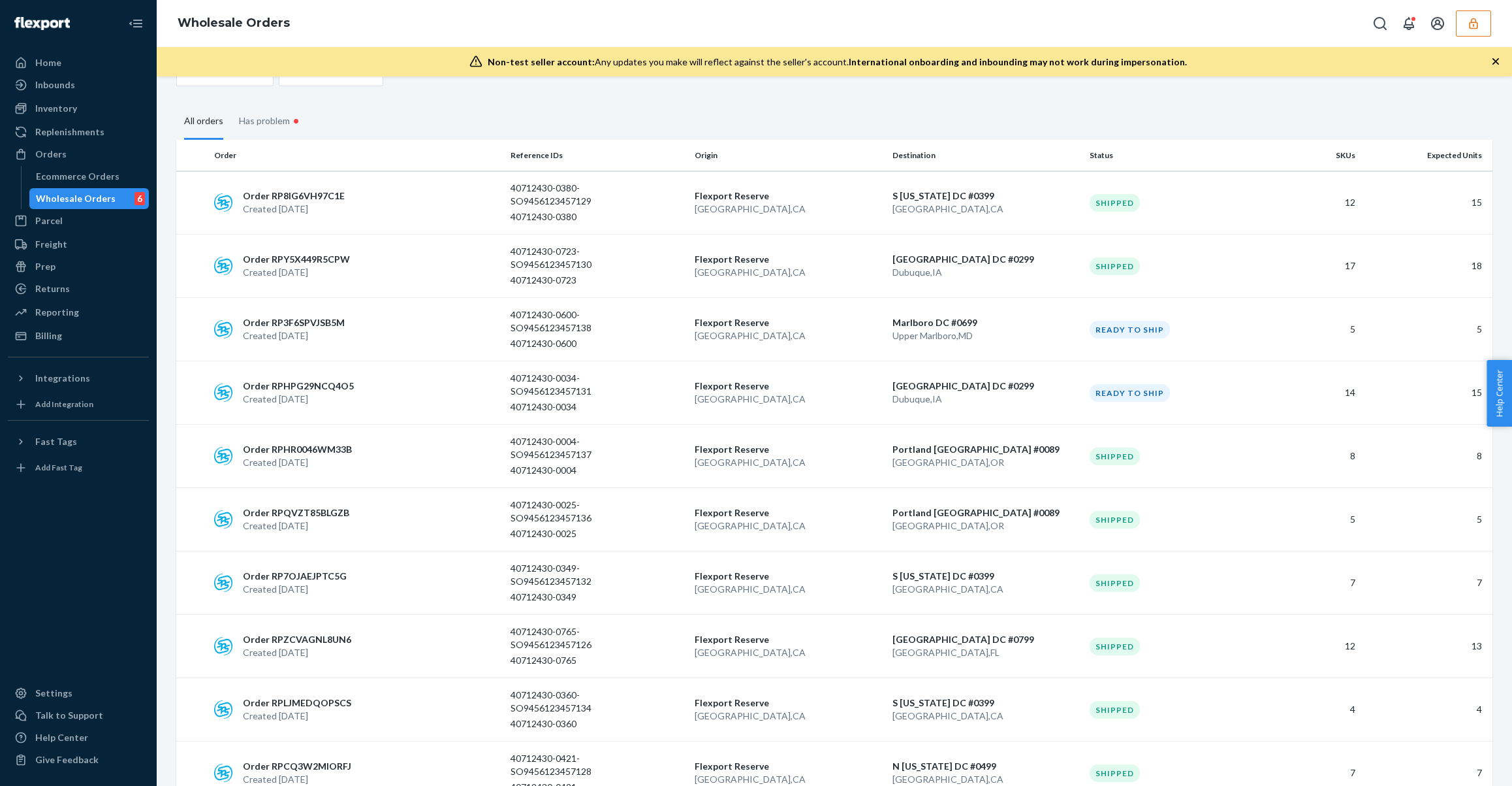
scroll to position [169, 0]
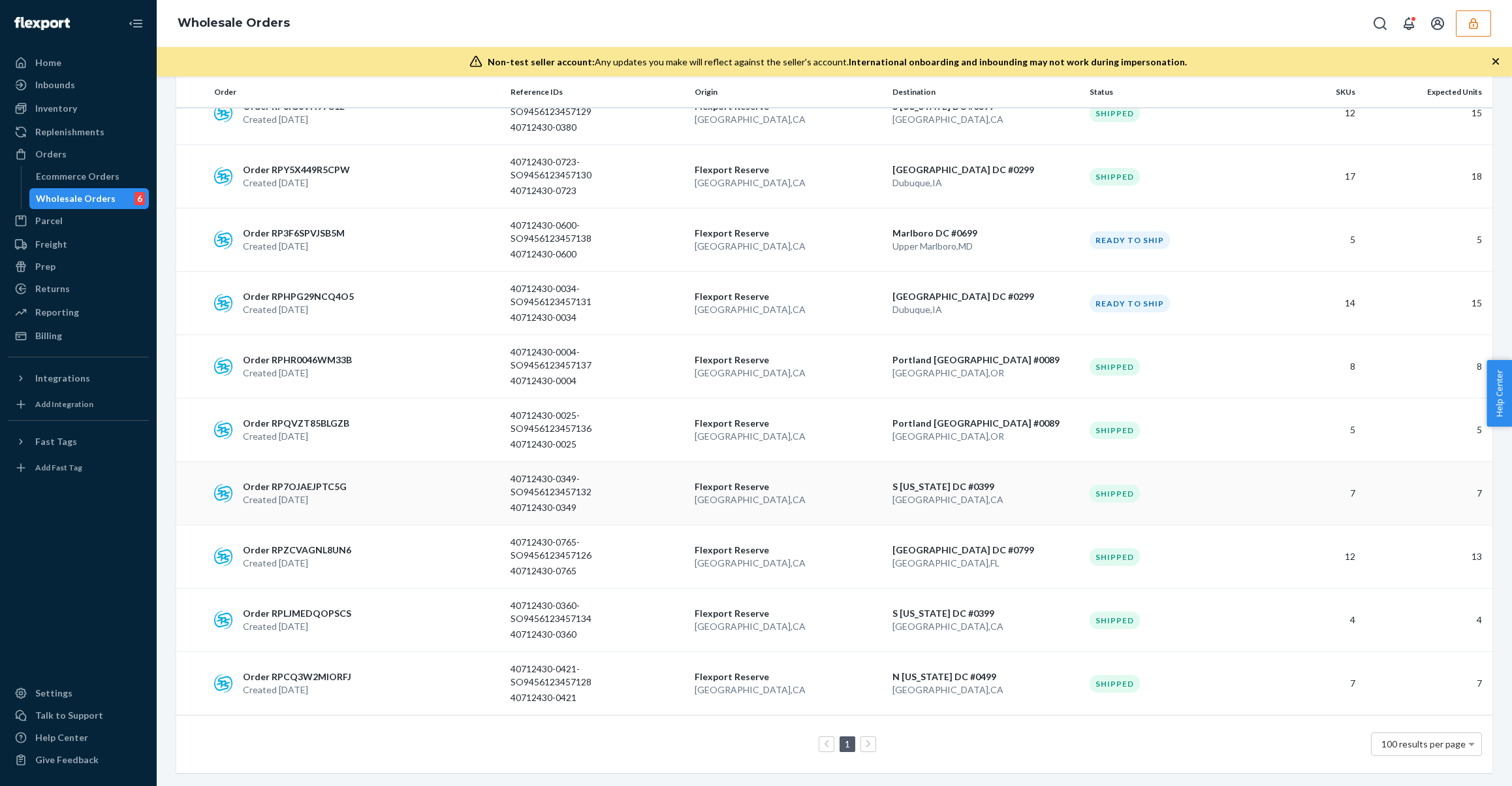
click at [350, 503] on div "Order RP7OJAEJPTC5G Created Aug 15, 2025" at bounding box center [357, 492] width 296 height 26
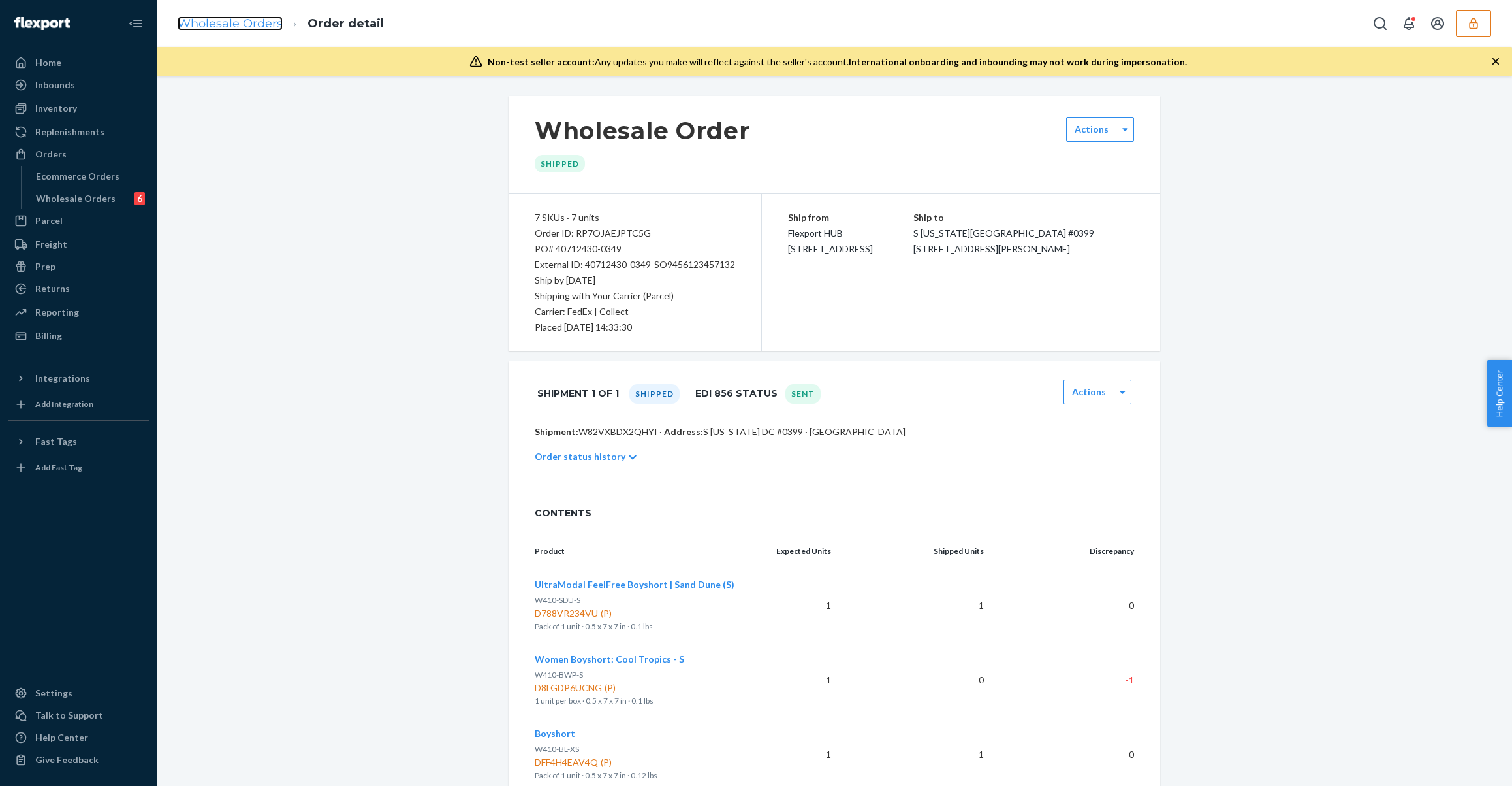
click at [234, 25] on link "Wholesale Orders" at bounding box center [230, 23] width 105 height 14
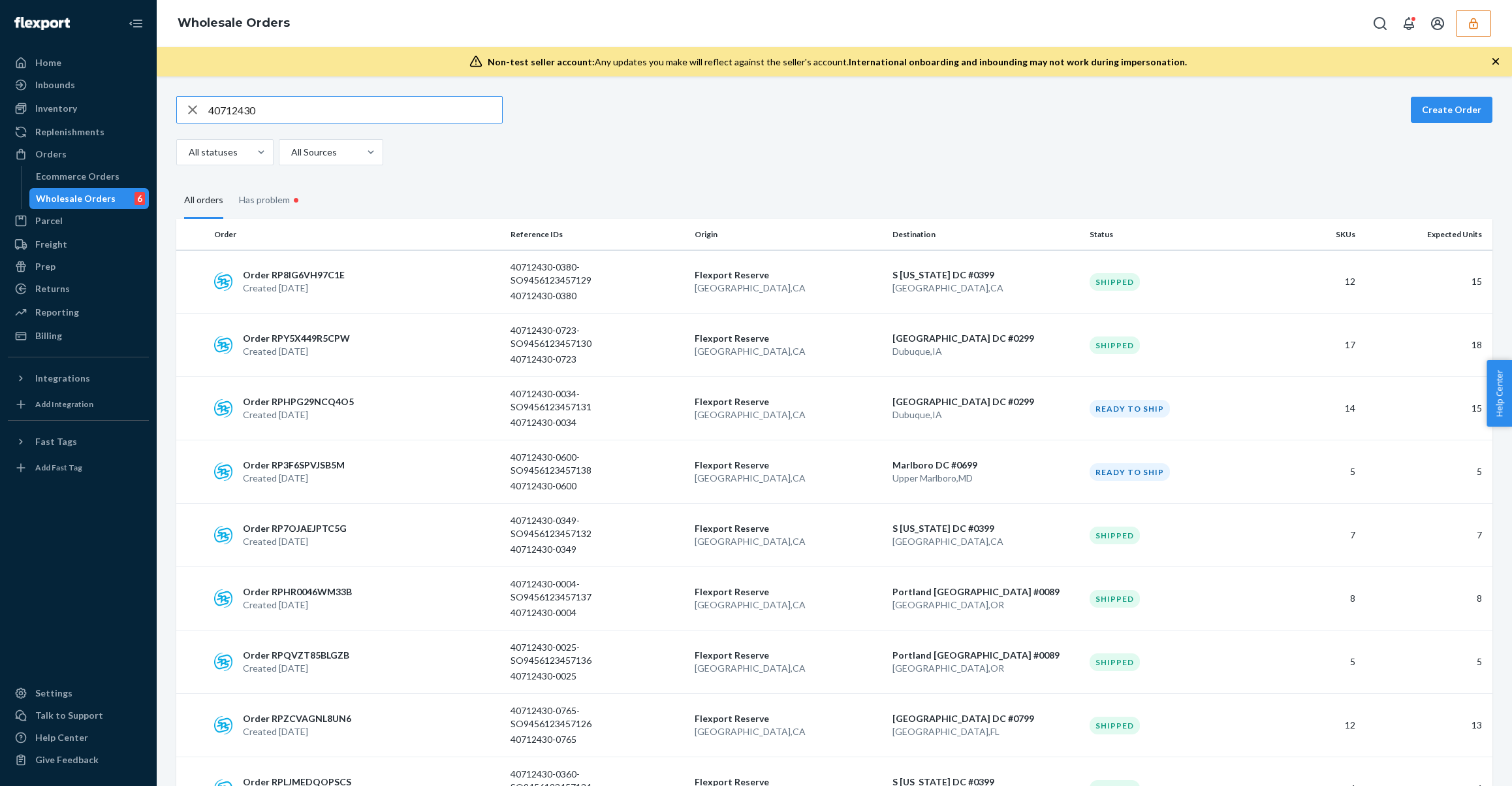
scroll to position [169, 0]
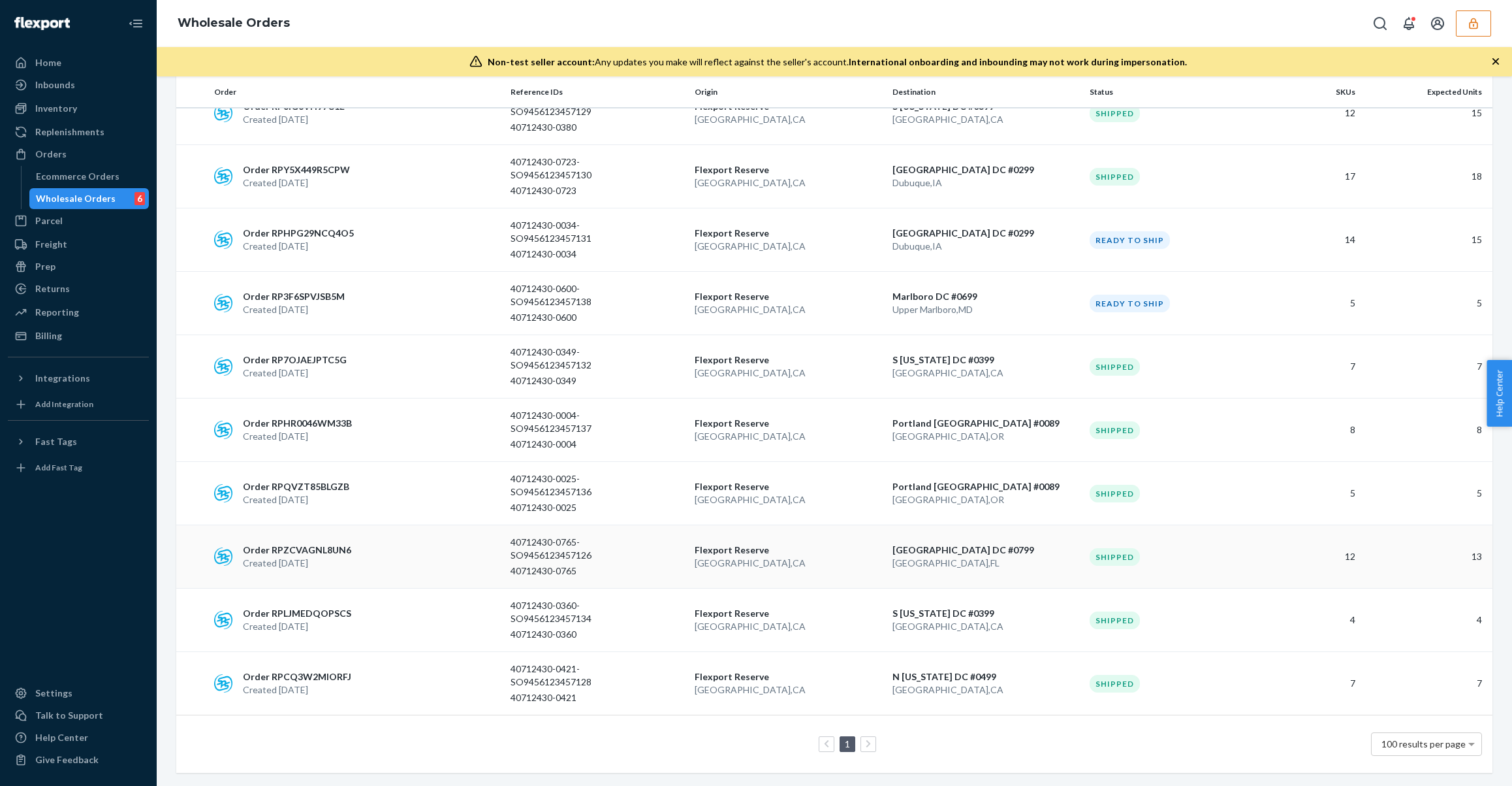
click at [346, 536] on td "Order RPZCVAGNL8UN6 Created Aug 15, 2025" at bounding box center [357, 557] width 296 height 64
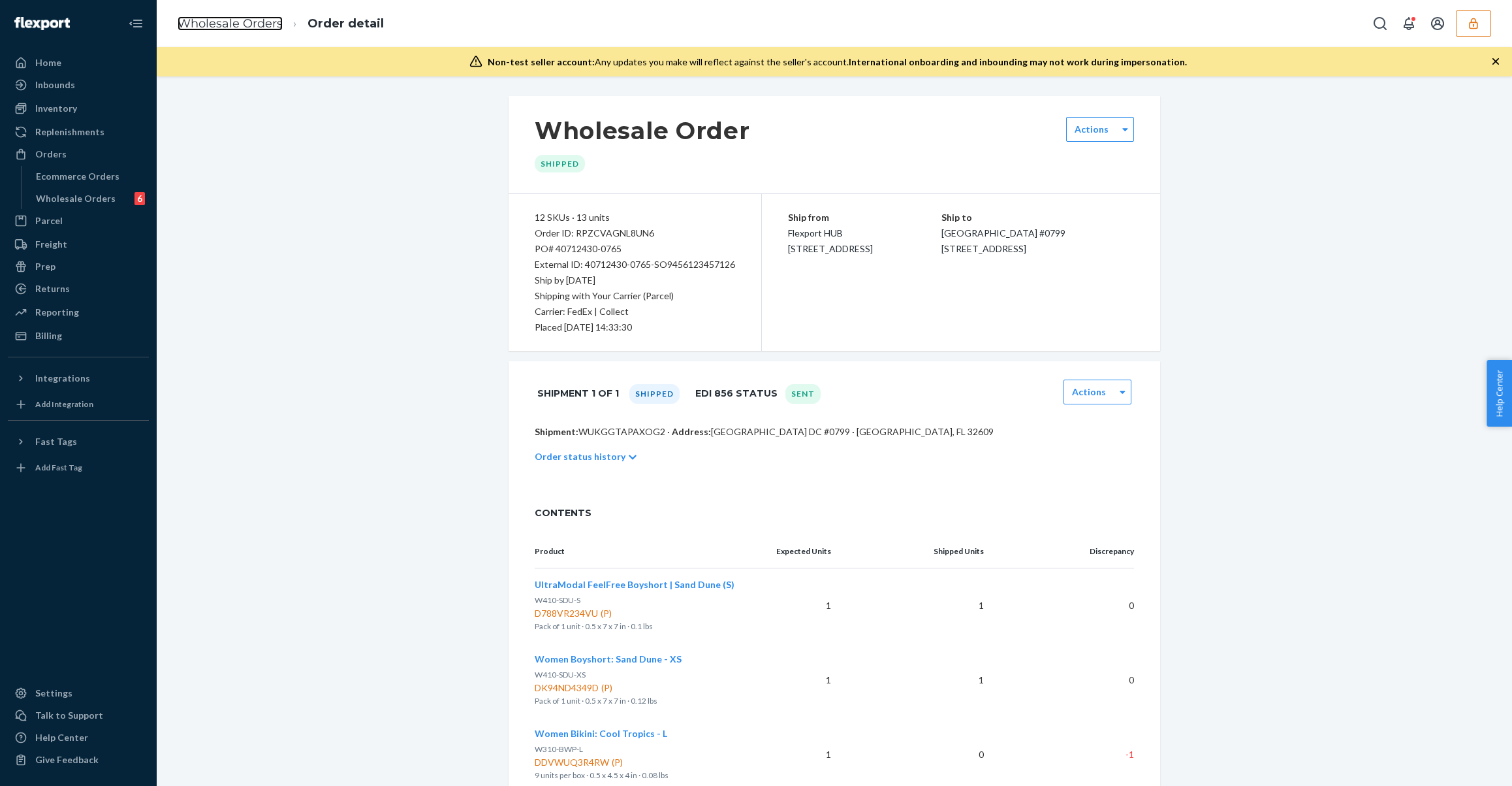
click at [219, 22] on link "Wholesale Orders" at bounding box center [230, 23] width 105 height 14
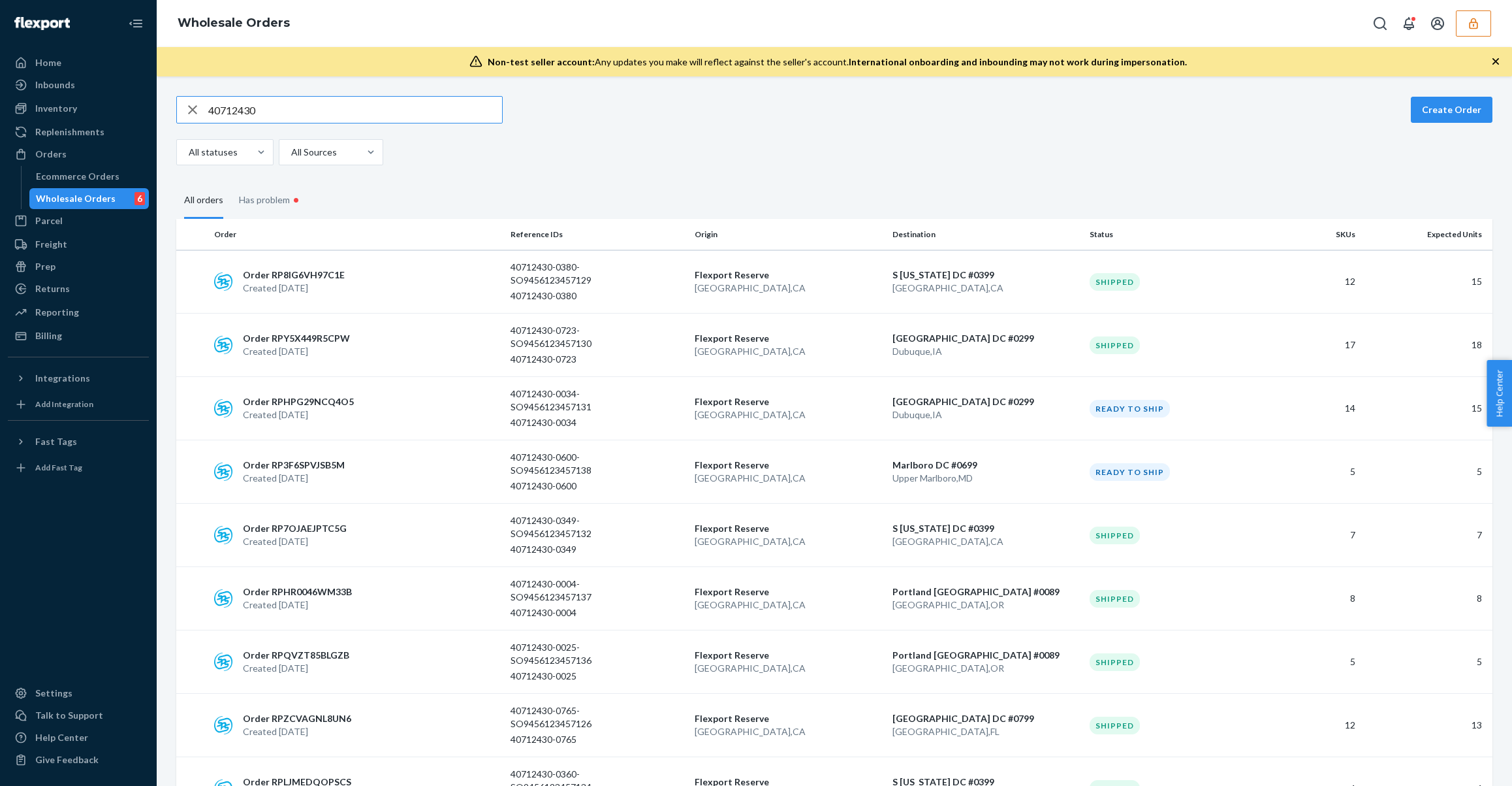
scroll to position [169, 0]
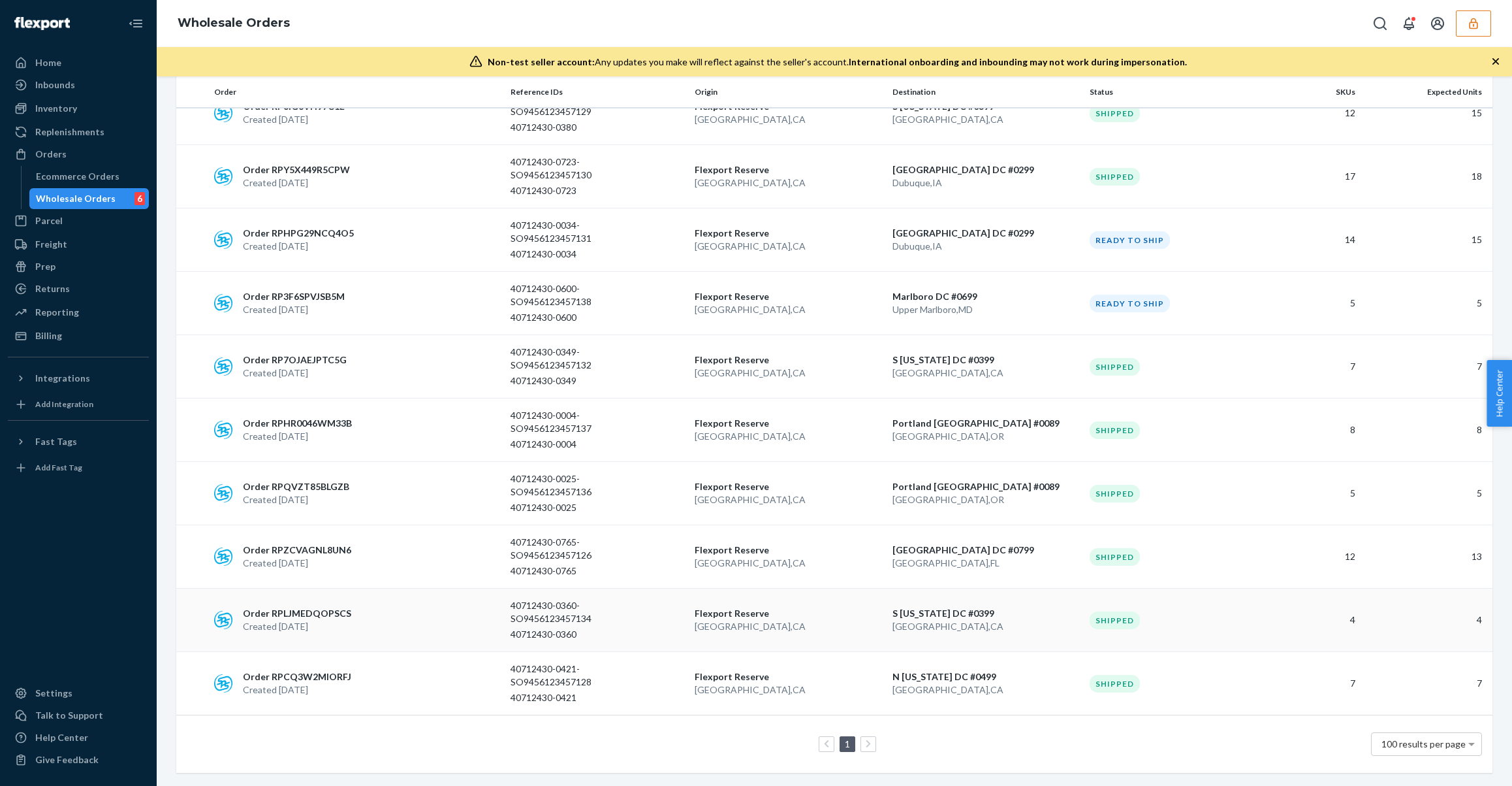
click at [369, 599] on td "Order RPLJMEDQOPSCS Created Aug 15, 2025" at bounding box center [357, 620] width 296 height 64
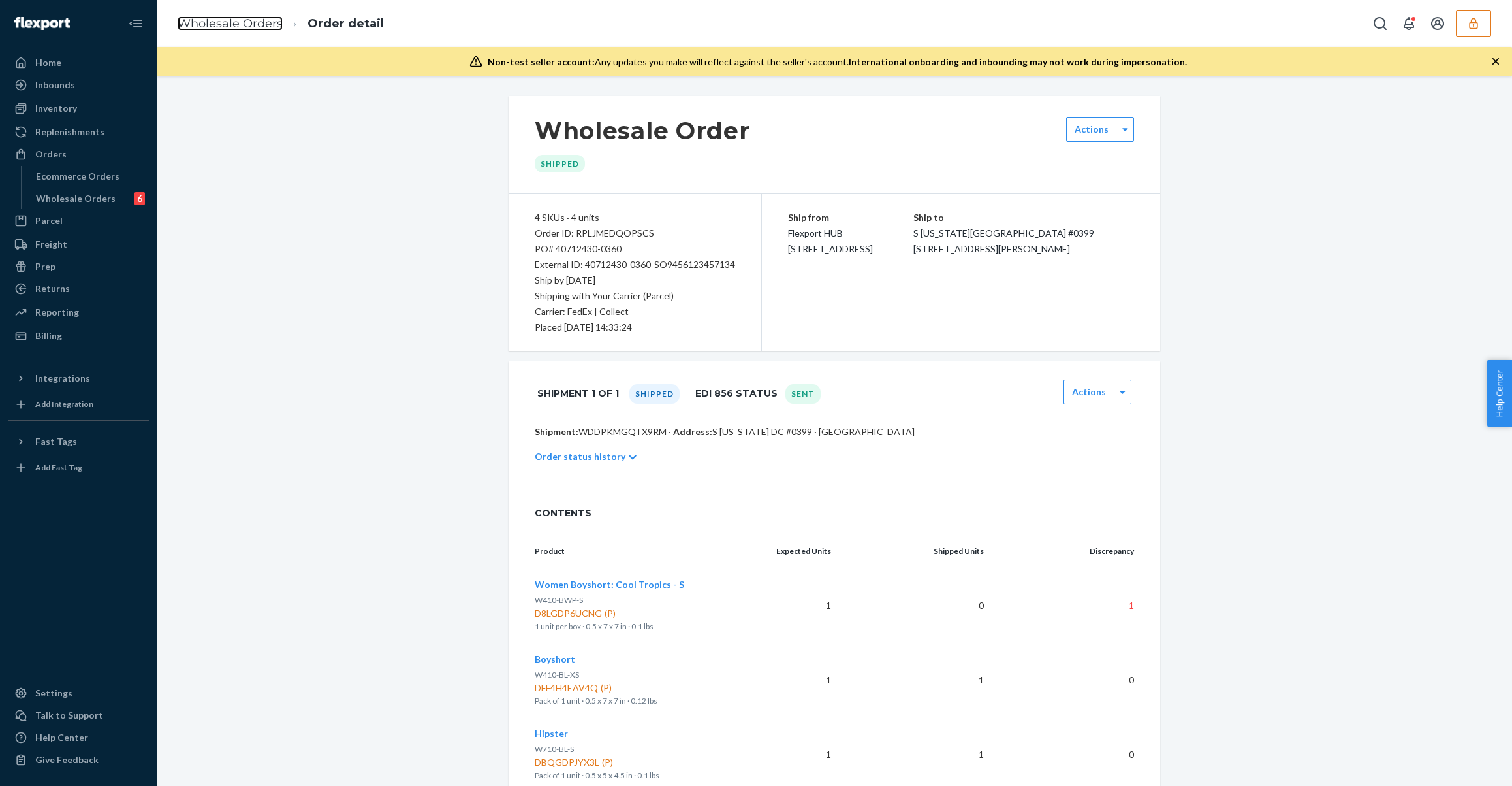
click at [246, 22] on link "Wholesale Orders" at bounding box center [230, 23] width 105 height 14
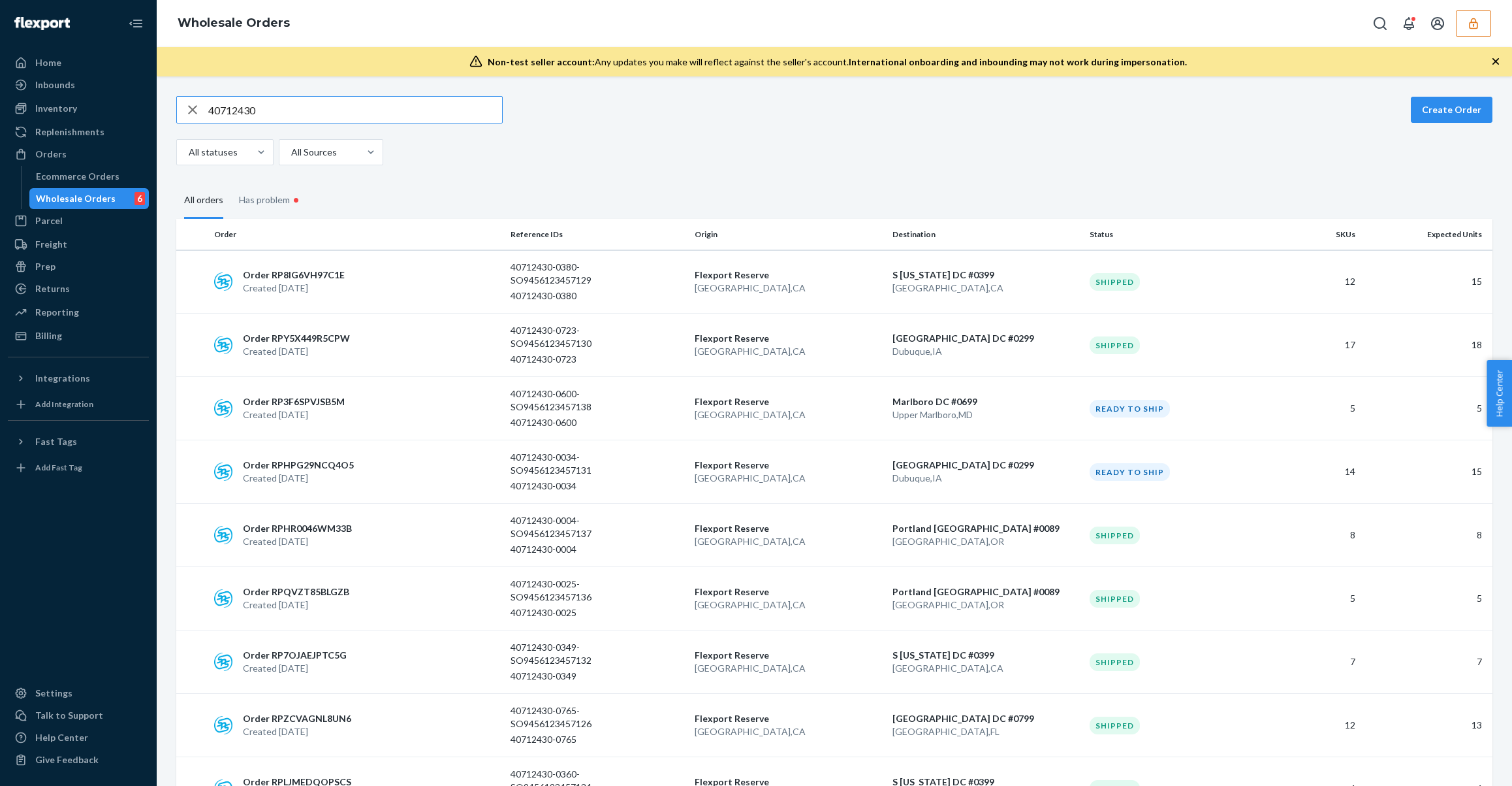
scroll to position [169, 0]
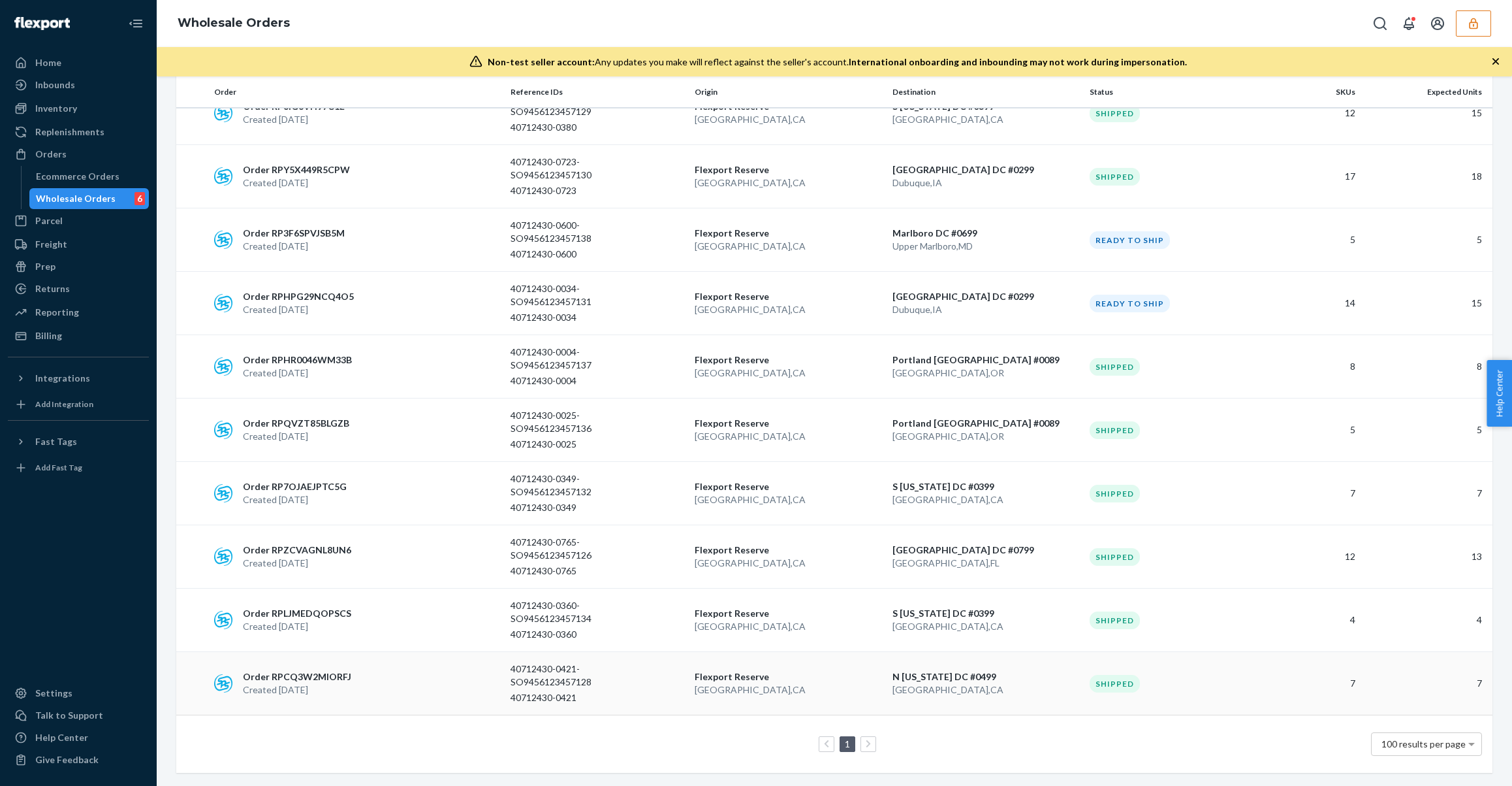
click at [373, 688] on div "Order RPCQ3W2MIORFJ Created Aug 15, 2025" at bounding box center [357, 682] width 296 height 26
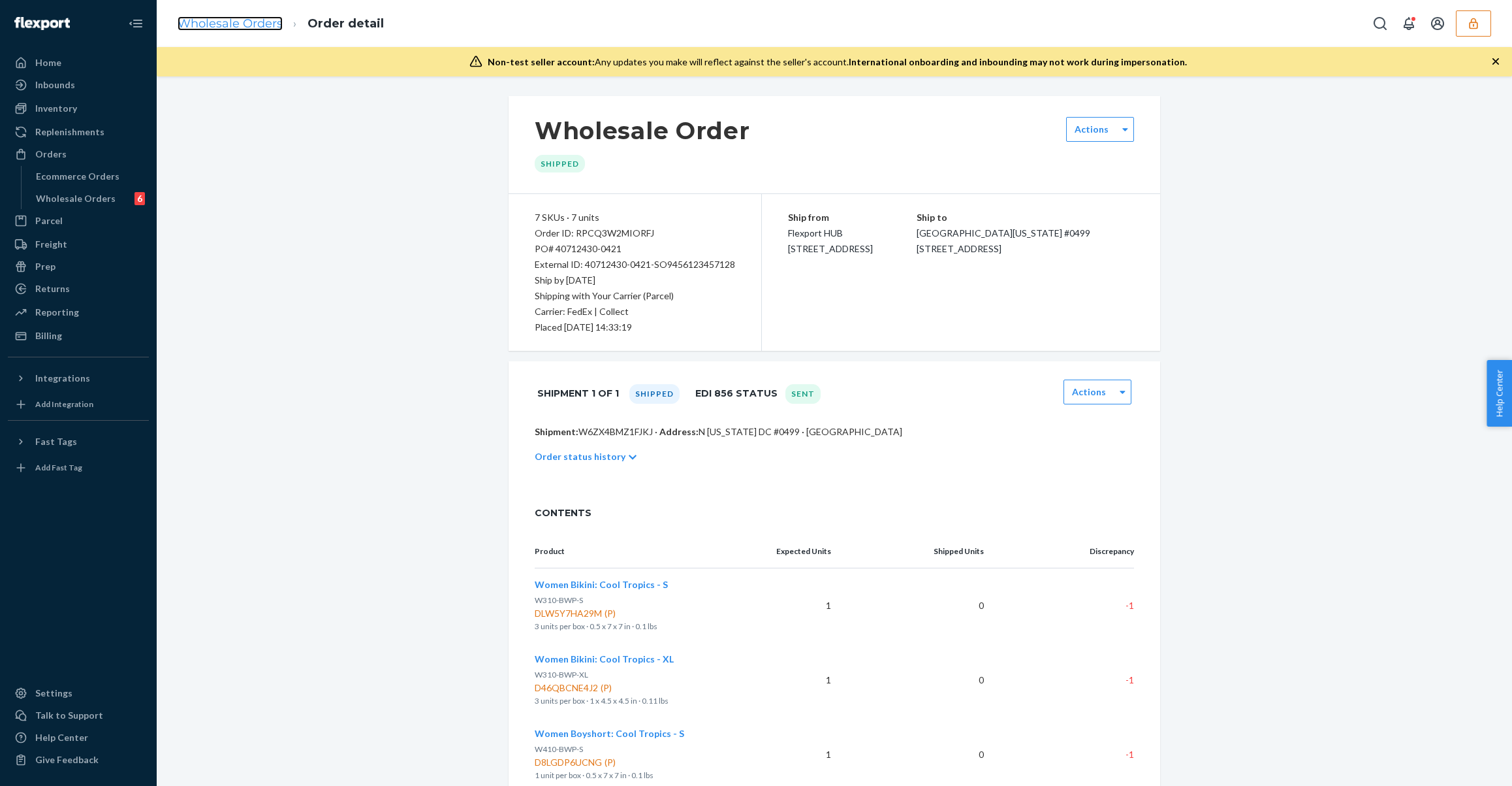
click at [225, 19] on link "Wholesale Orders" at bounding box center [230, 23] width 105 height 14
